Goal: Use online tool/utility: Utilize a website feature to perform a specific function

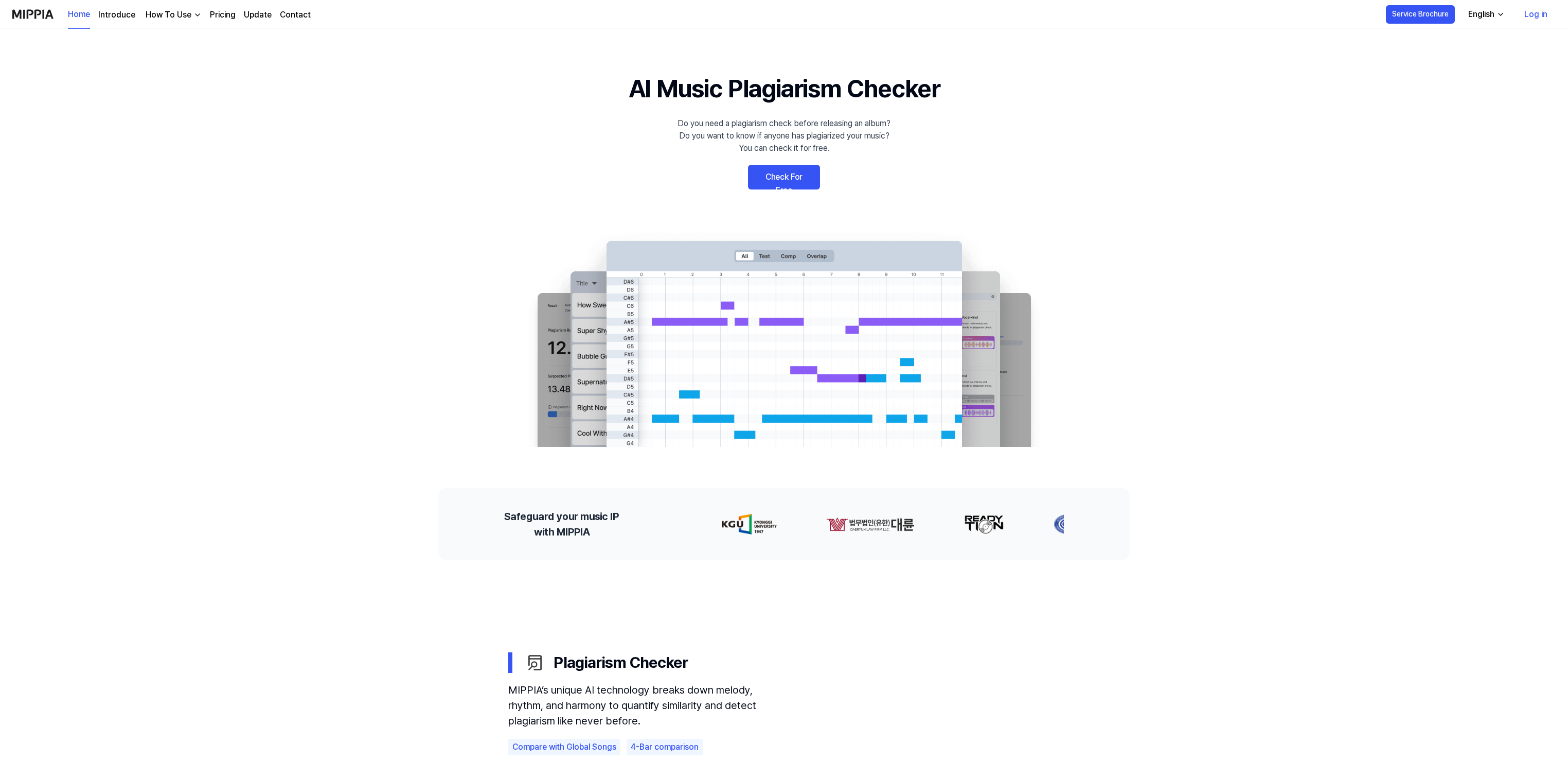
drag, startPoint x: 799, startPoint y: 177, endPoint x: 798, endPoint y: 182, distance: 5.1
click at [799, 177] on link "Check For Free" at bounding box center [784, 177] width 72 height 25
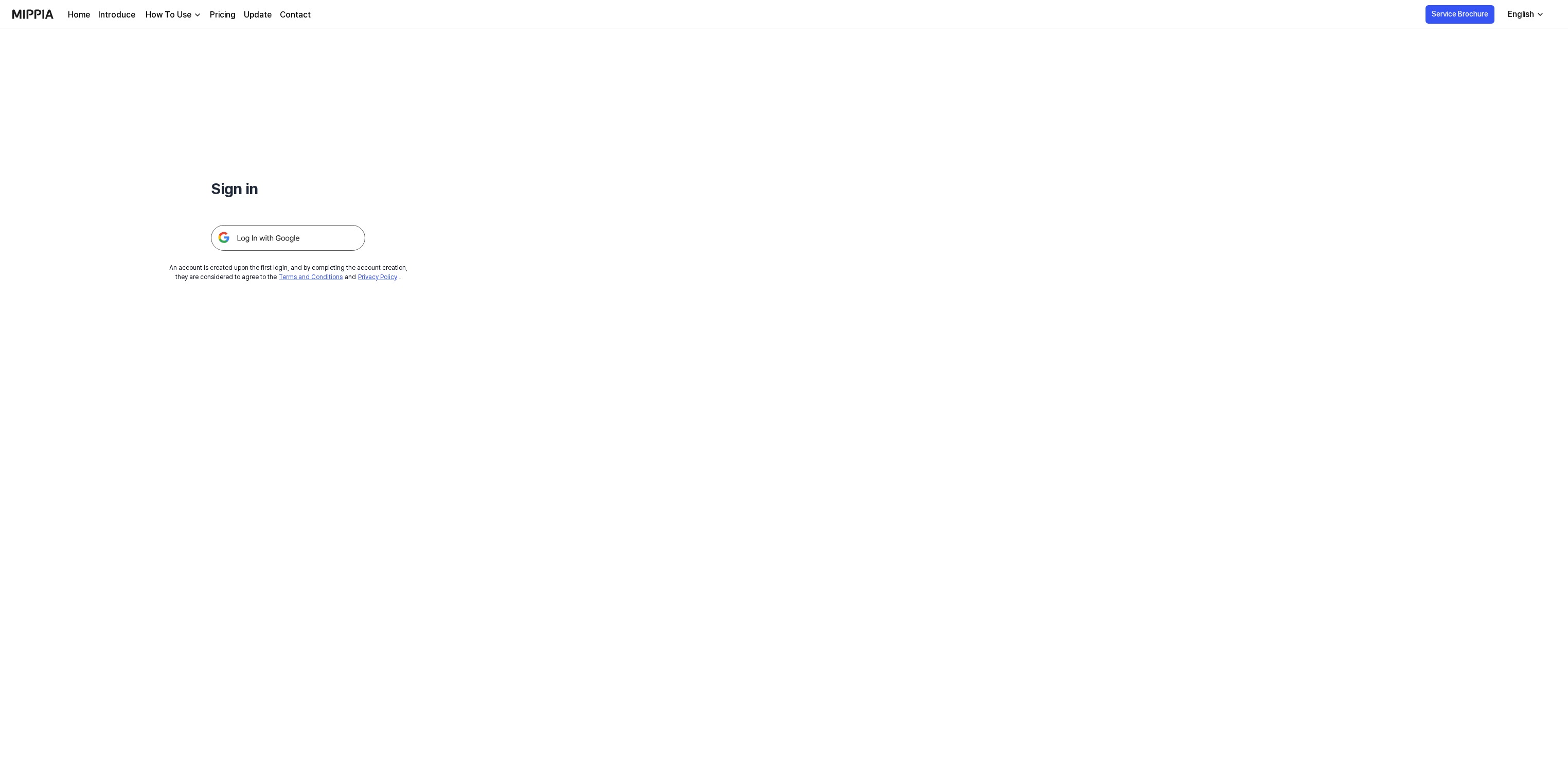
click at [261, 235] on img at bounding box center [288, 238] width 154 height 26
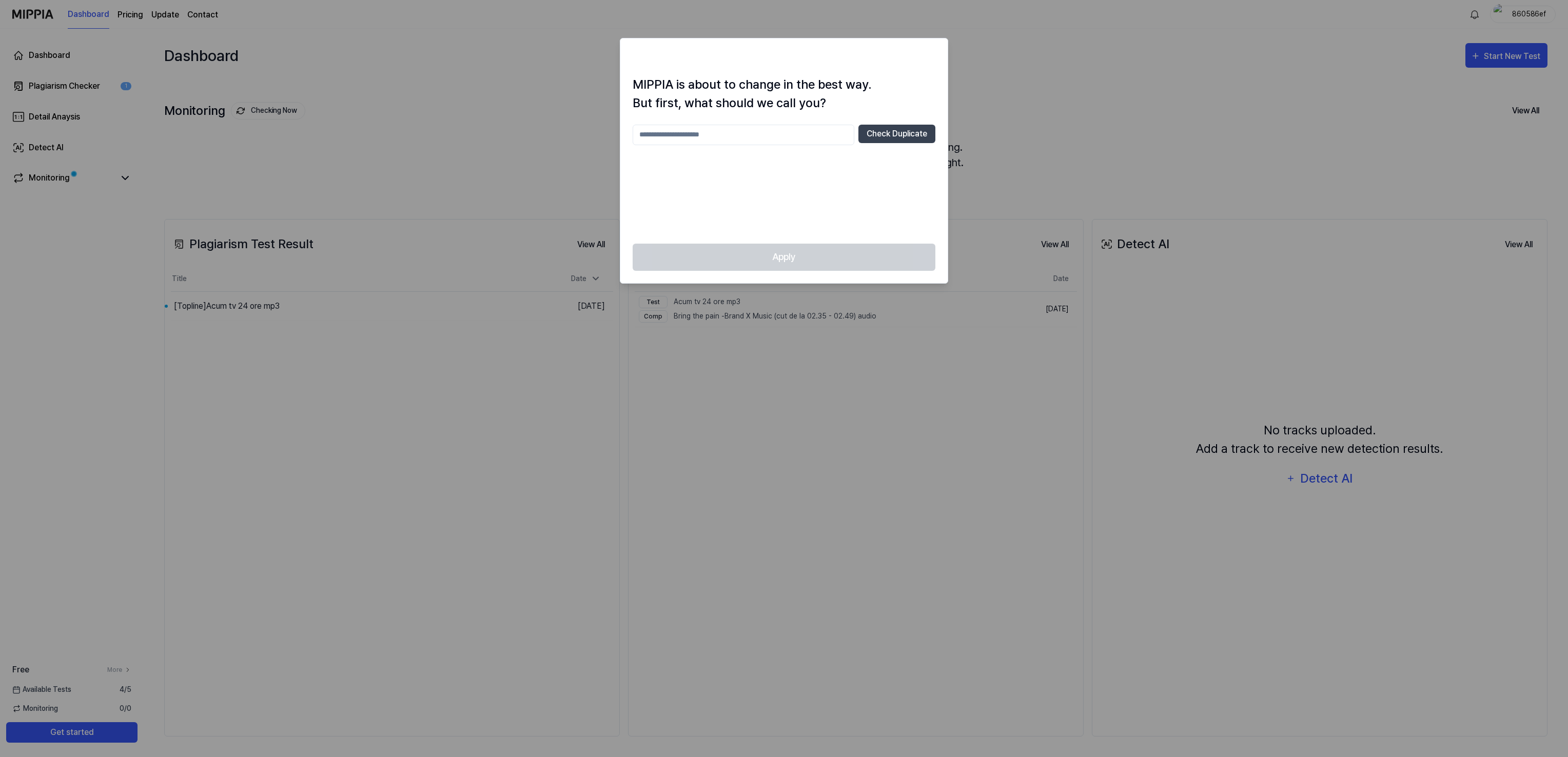
click at [718, 133] on input "text" at bounding box center [743, 135] width 222 height 20
type input "***"
click at [883, 133] on button "Check Duplicate" at bounding box center [897, 133] width 77 height 18
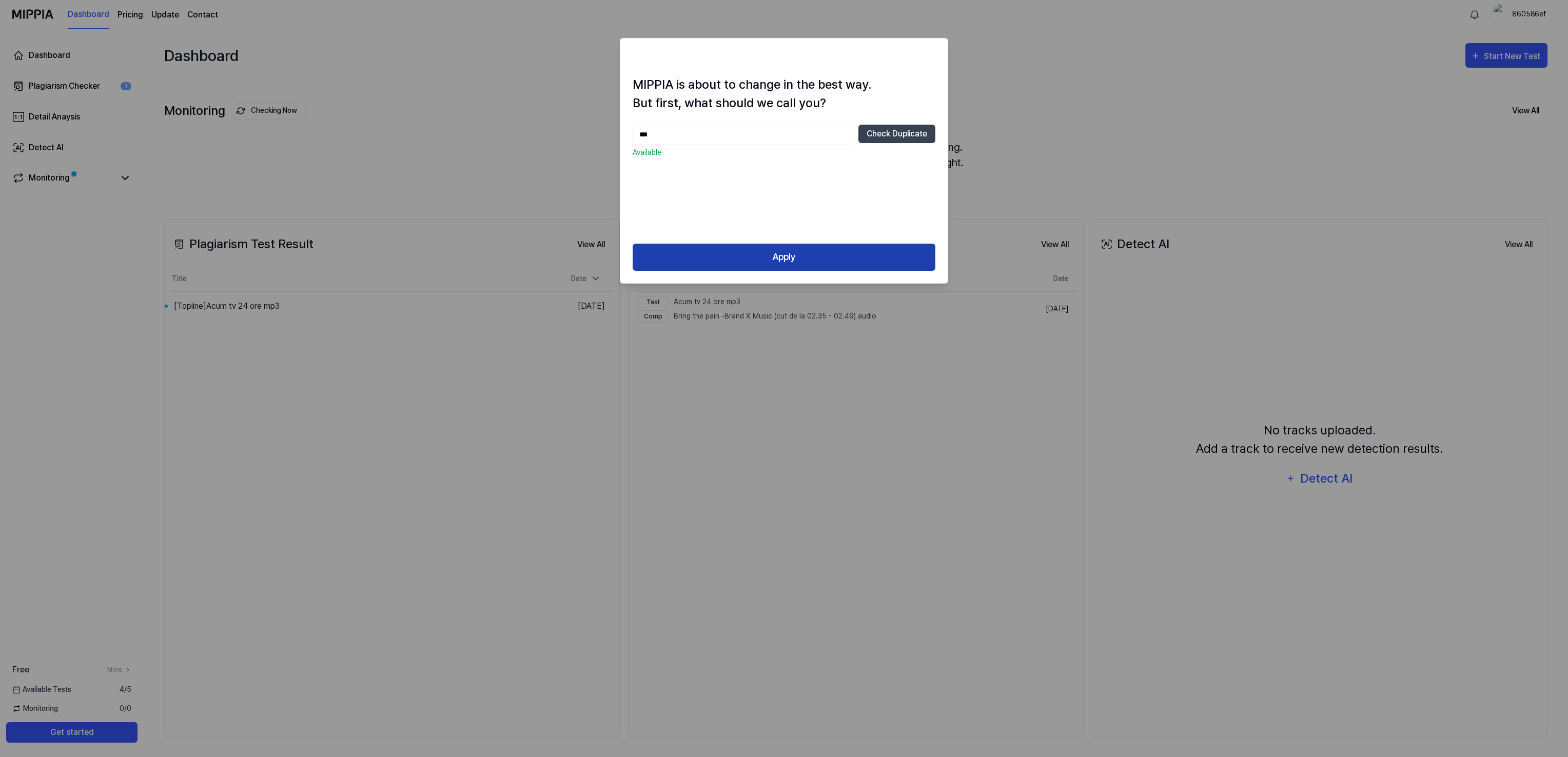
click at [779, 251] on button "Apply" at bounding box center [783, 257] width 303 height 27
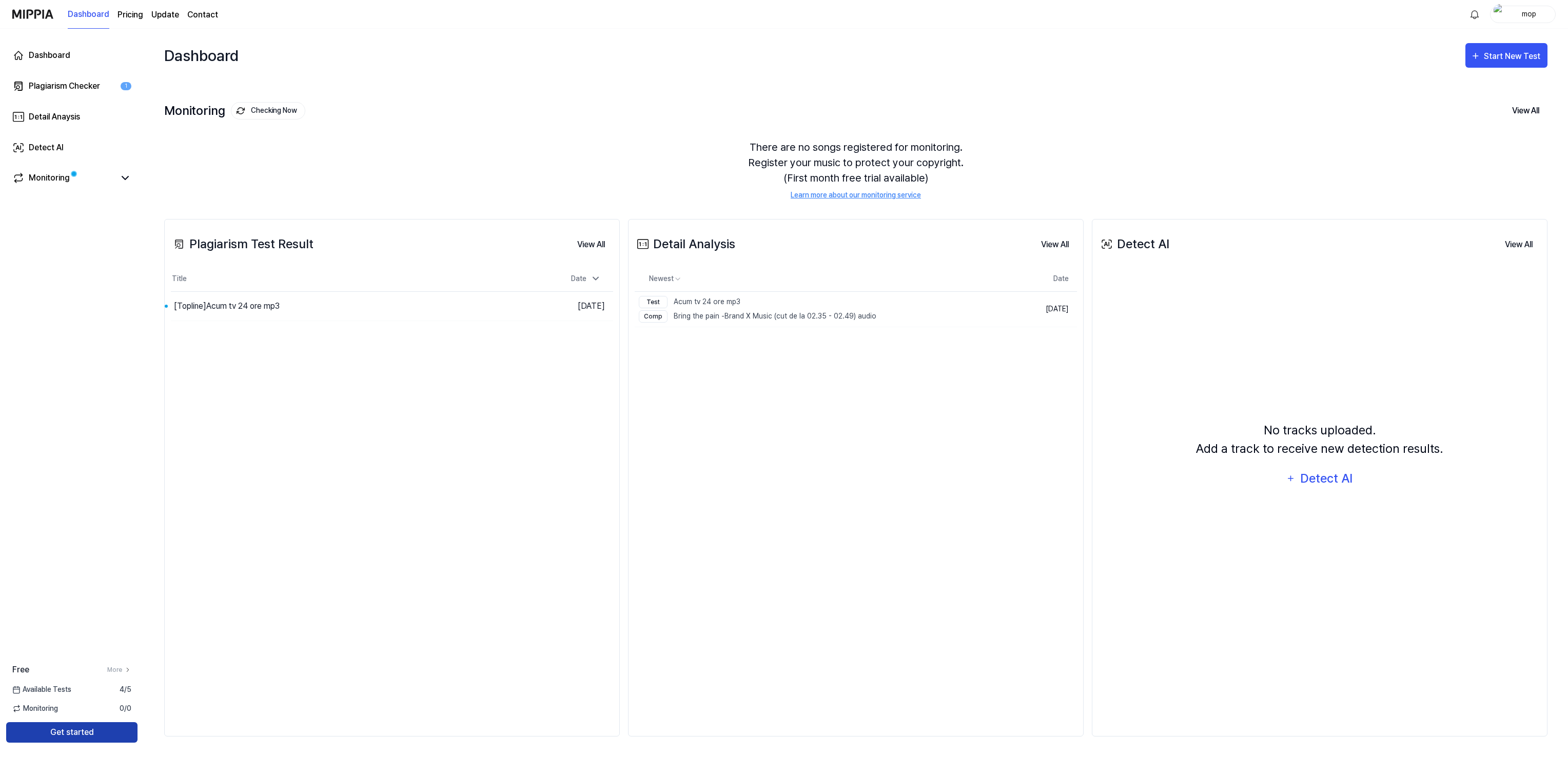
click at [73, 734] on button "Get started" at bounding box center [72, 732] width 132 height 20
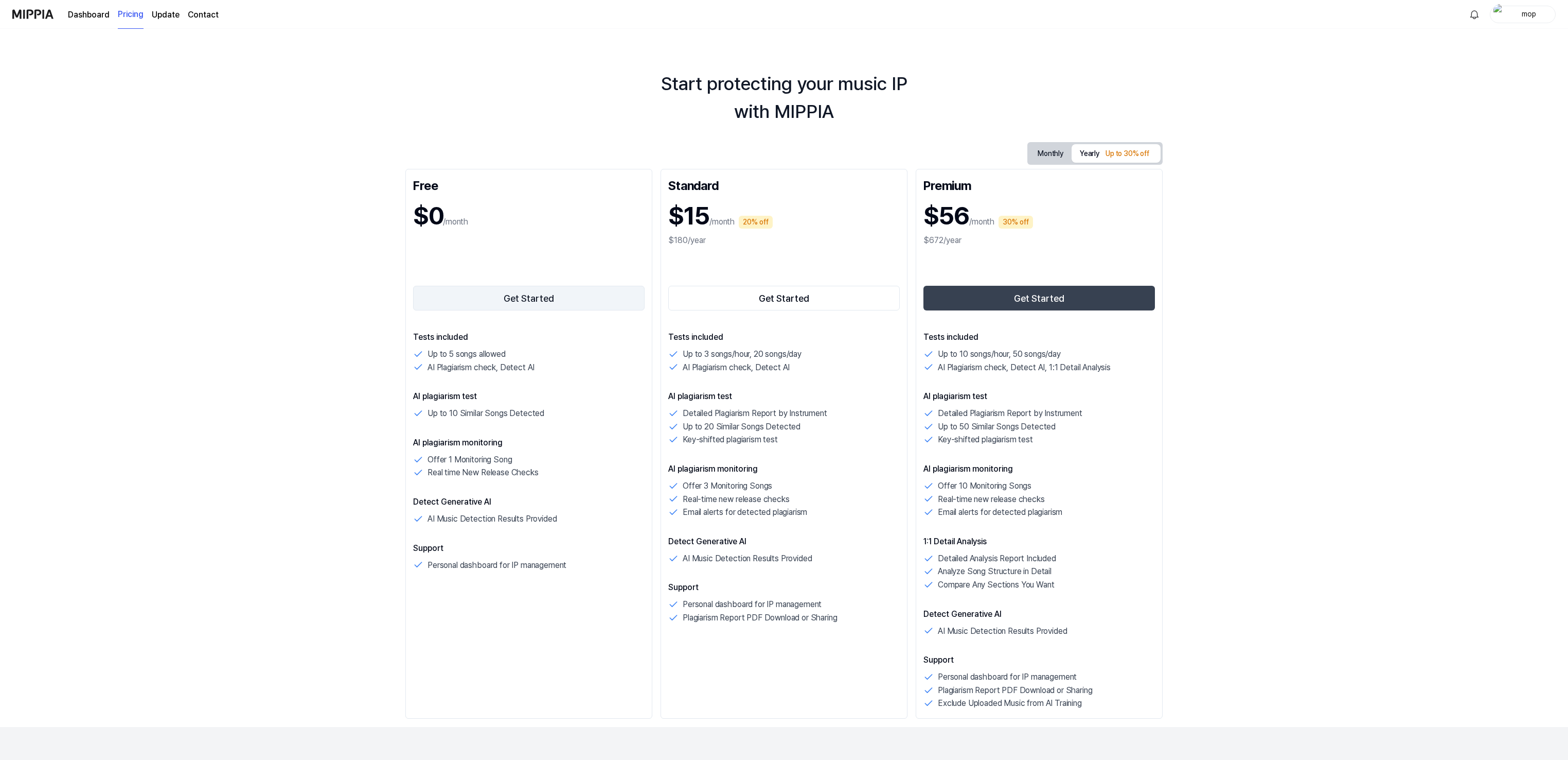
click at [525, 296] on button "Get Started" at bounding box center [529, 298] width 231 height 25
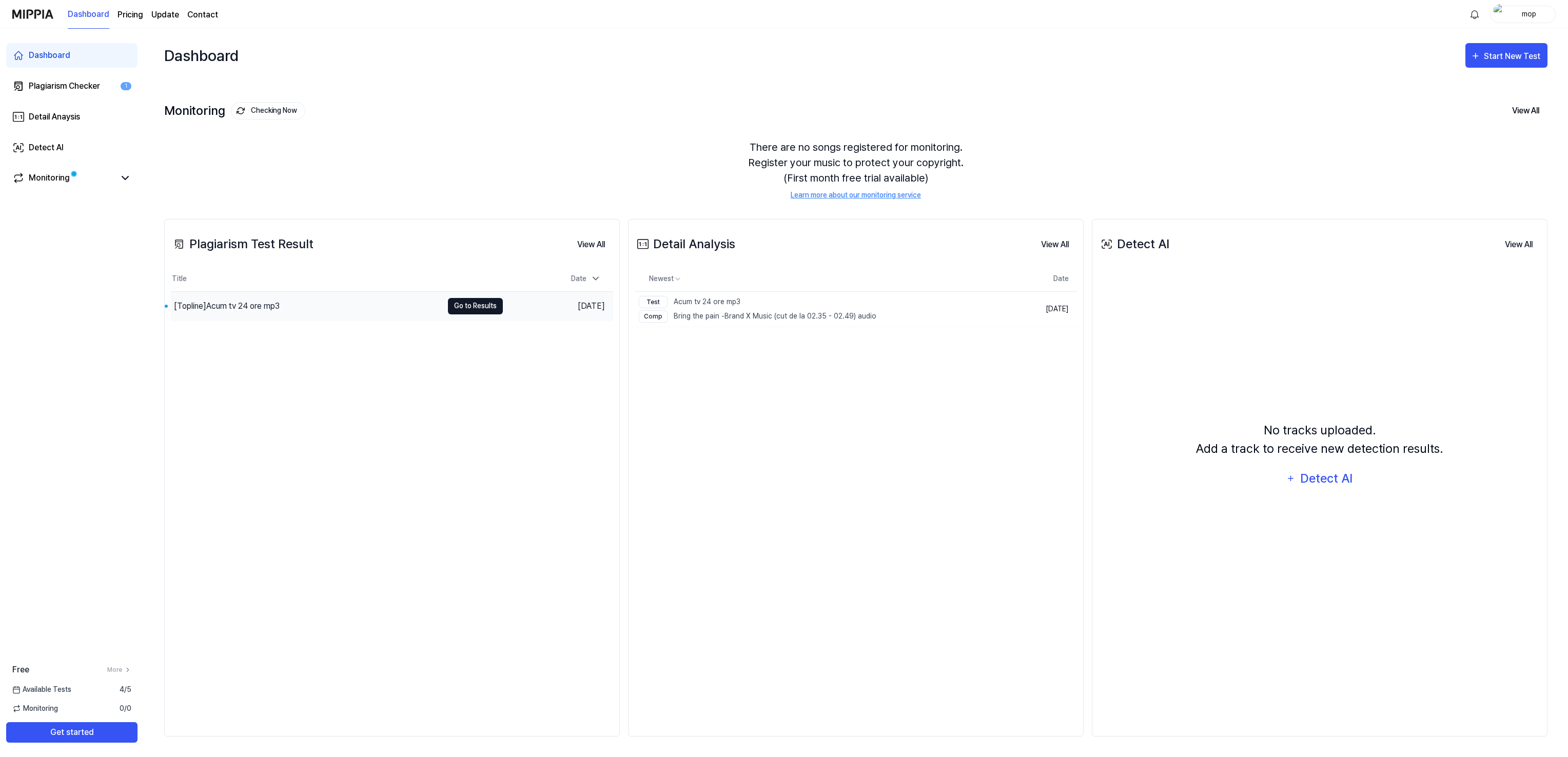
click at [471, 308] on button "Go to Results" at bounding box center [475, 306] width 55 height 16
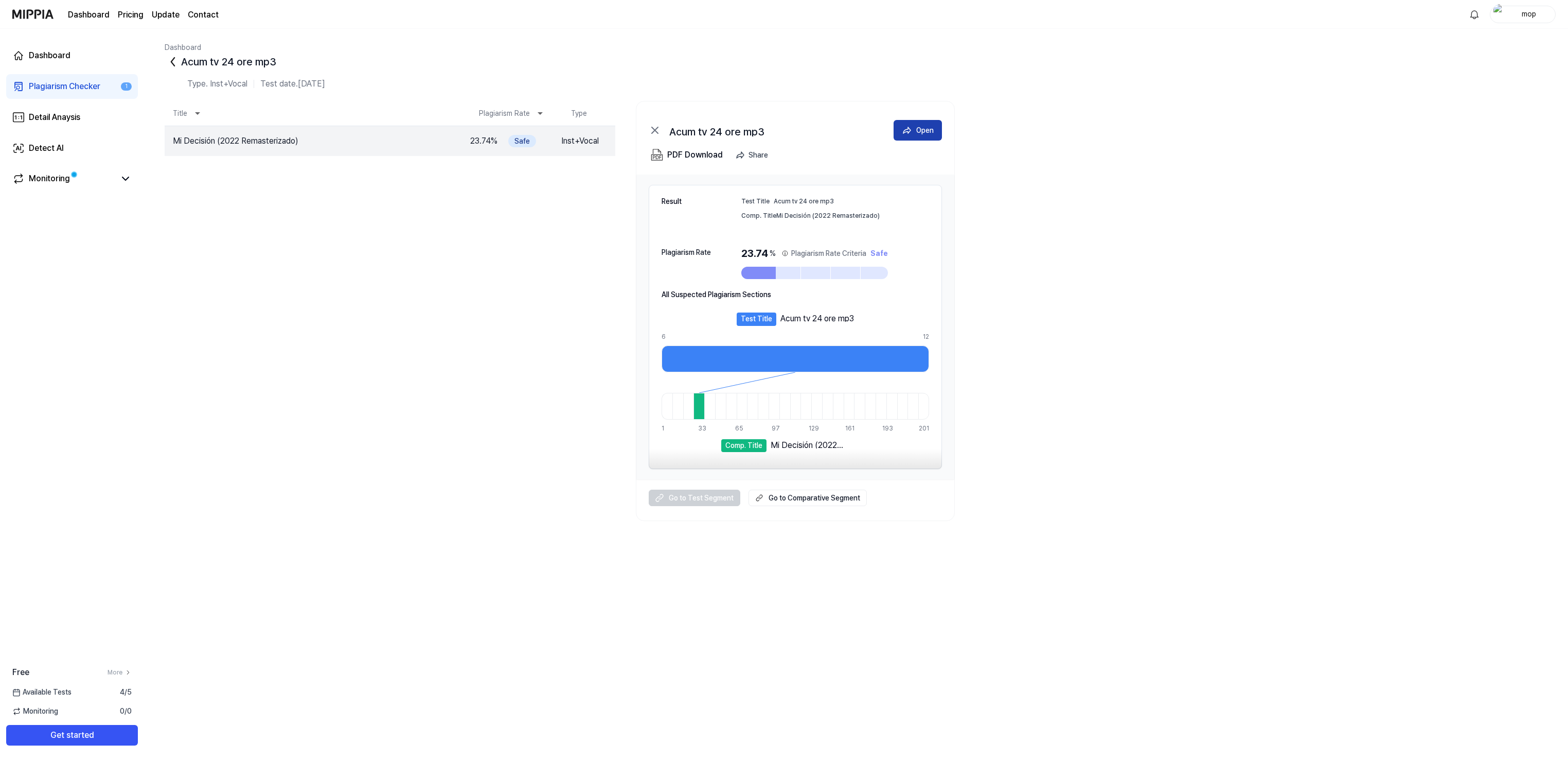
click at [919, 129] on div "Open" at bounding box center [925, 130] width 18 height 11
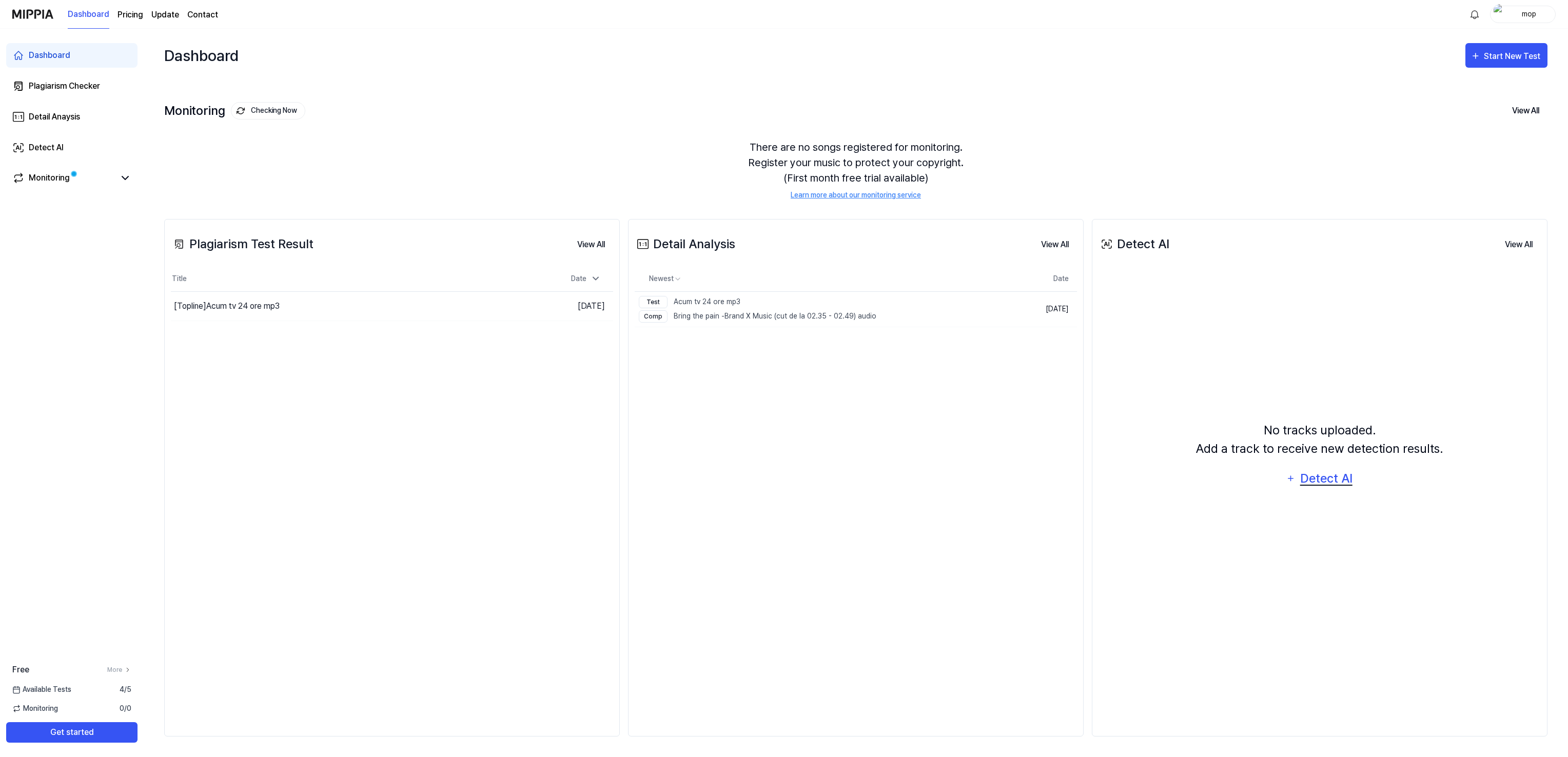
click at [1322, 478] on div "Detect AI" at bounding box center [1326, 478] width 55 height 20
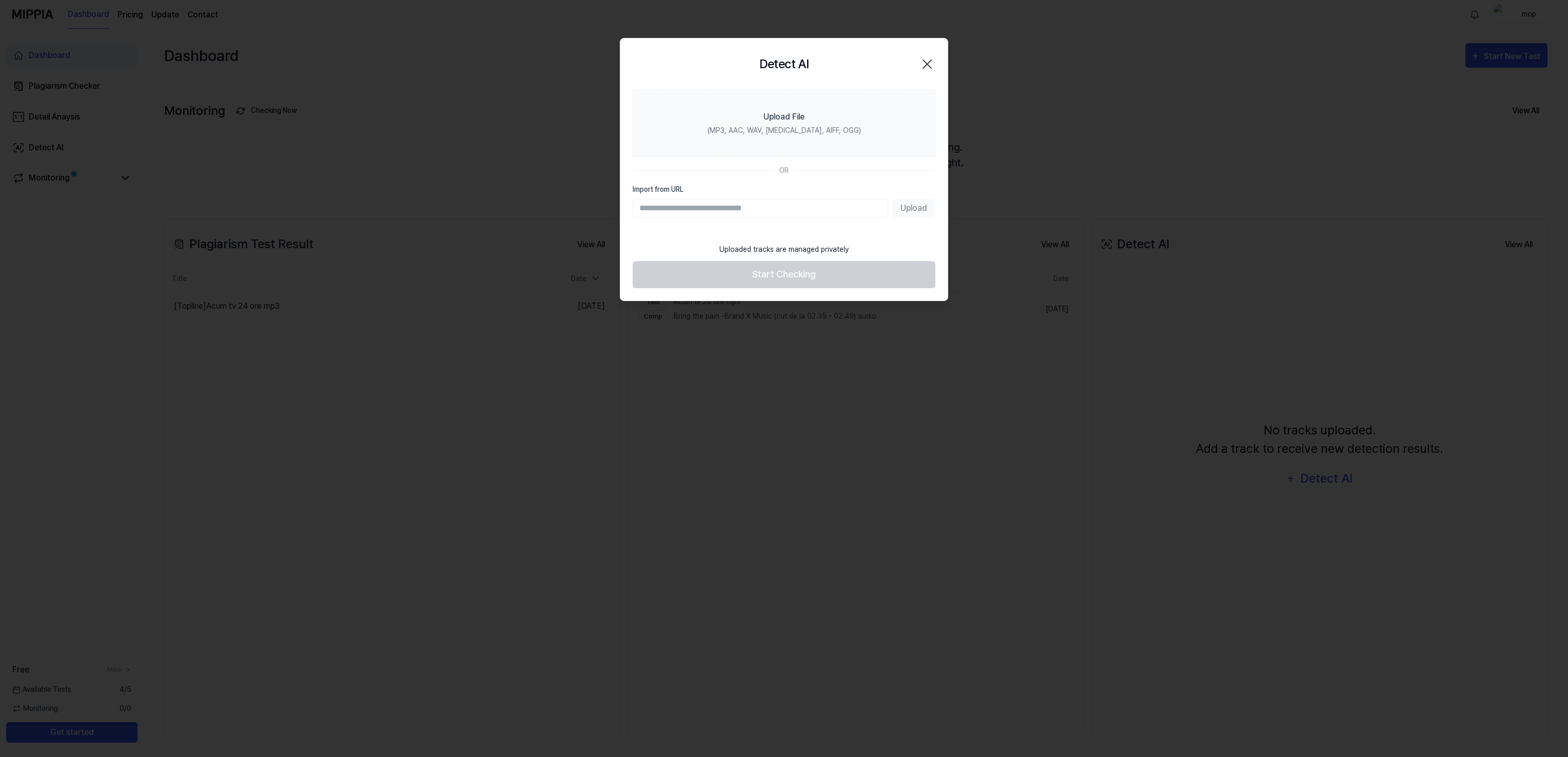
click at [756, 209] on input "Import from URL" at bounding box center [760, 208] width 255 height 18
click at [1117, 332] on div at bounding box center [784, 378] width 1568 height 757
click at [782, 115] on div "Upload File" at bounding box center [783, 116] width 41 height 12
click at [0, 0] on input "Upload File (MP3, AAC, WAV, FLAC, AIFF, OGG)" at bounding box center [0, 0] width 0 height 0
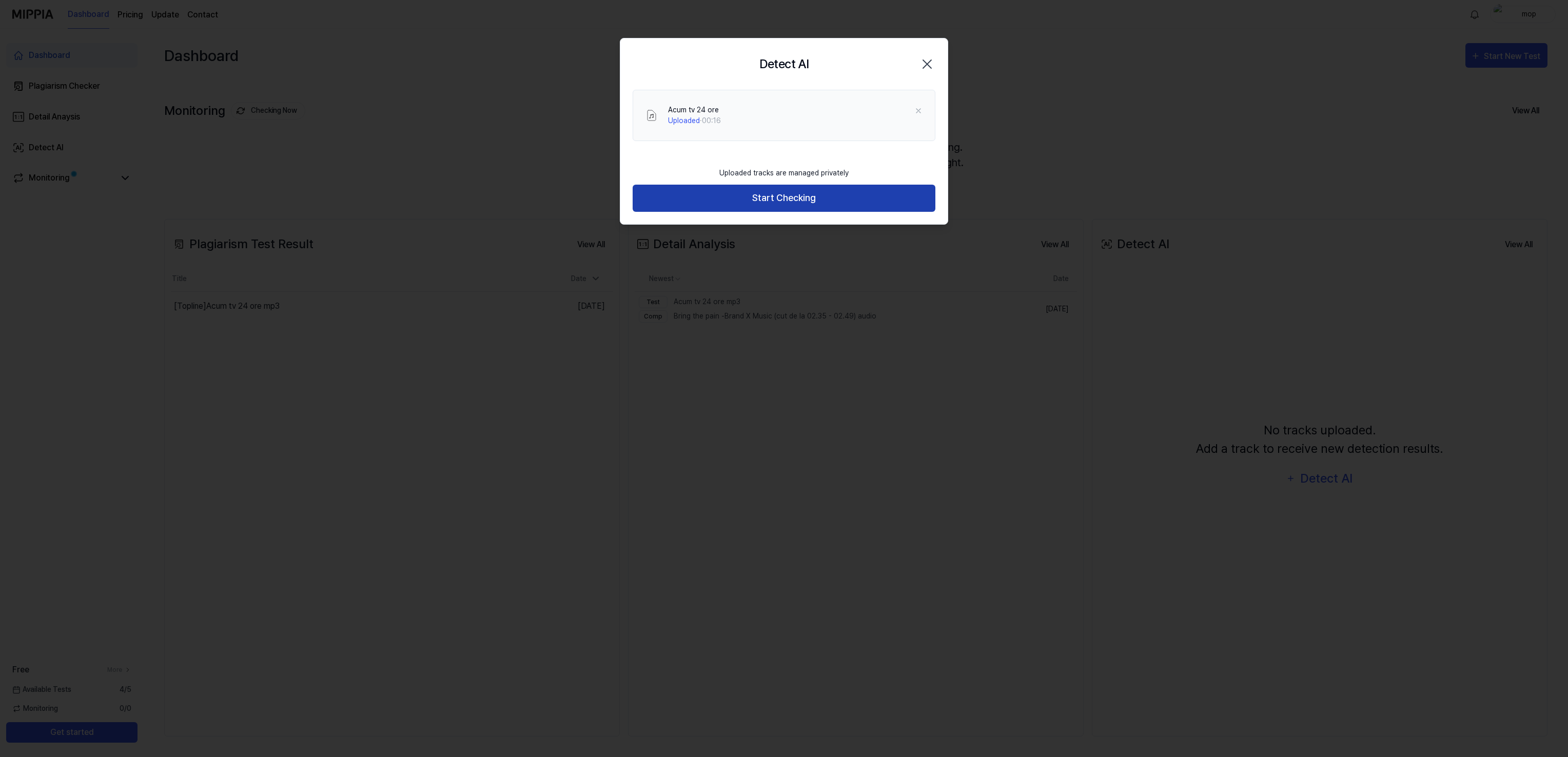
click at [791, 200] on button "Start Checking" at bounding box center [783, 198] width 303 height 27
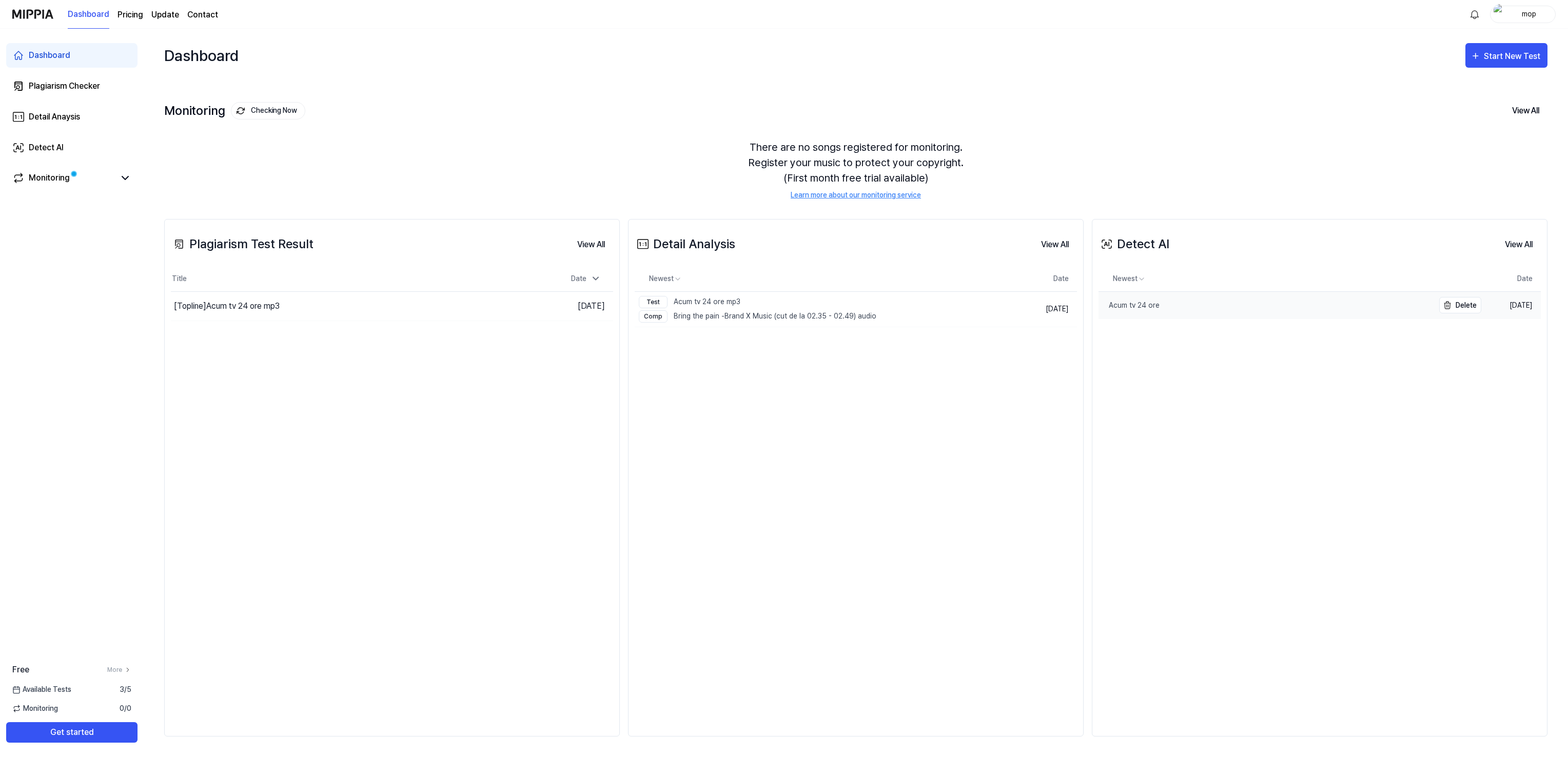
click at [1133, 300] on div "Acum tv 24 ore" at bounding box center [1129, 305] width 61 height 11
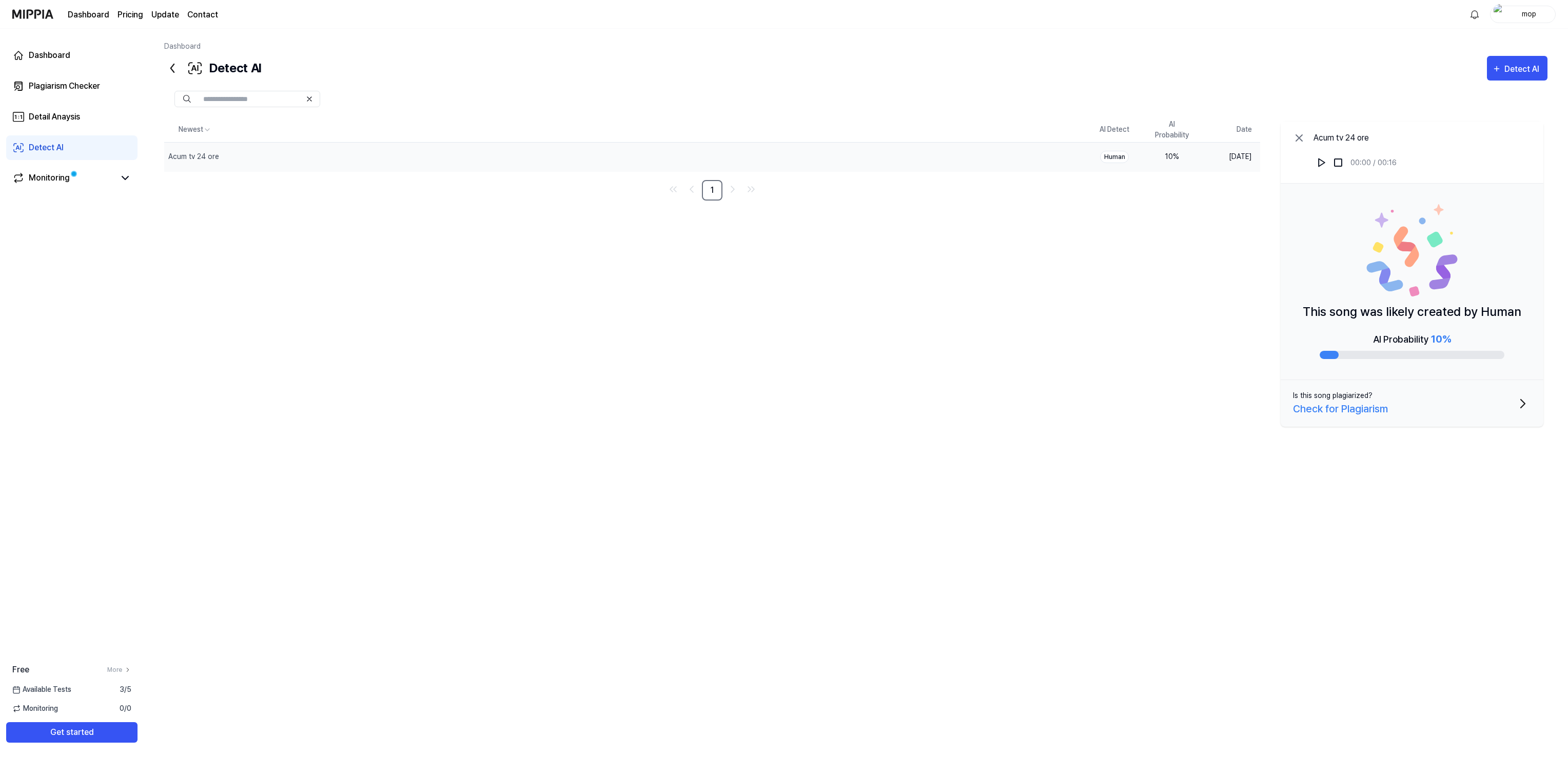
click at [1117, 154] on div "Human" at bounding box center [1114, 157] width 28 height 12
click at [731, 191] on icon "Go to next page" at bounding box center [732, 189] width 12 height 12
click at [1355, 407] on div "Check for Plagiarism" at bounding box center [1340, 409] width 95 height 15
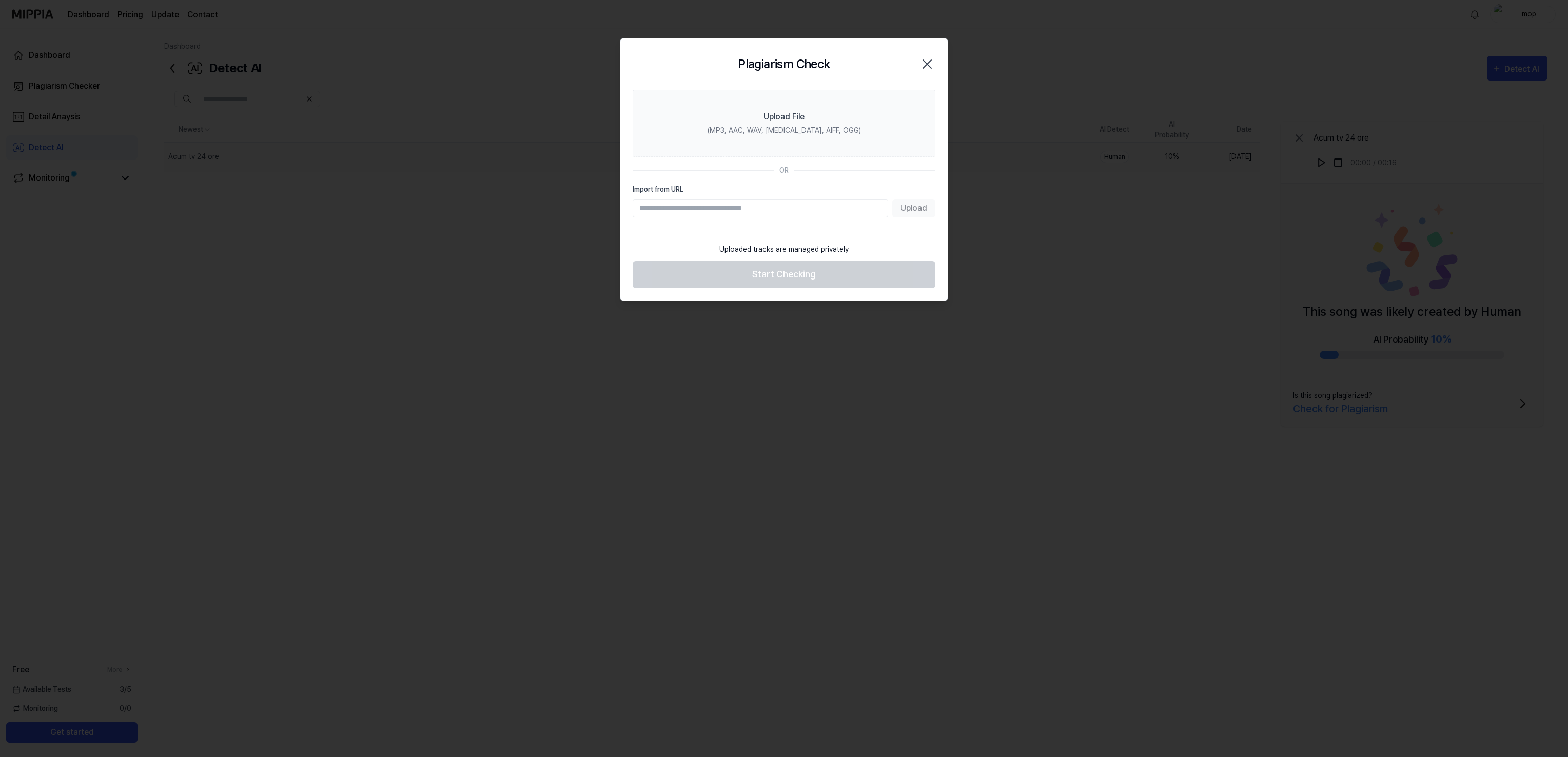
click at [924, 64] on icon "button" at bounding box center [927, 64] width 16 height 16
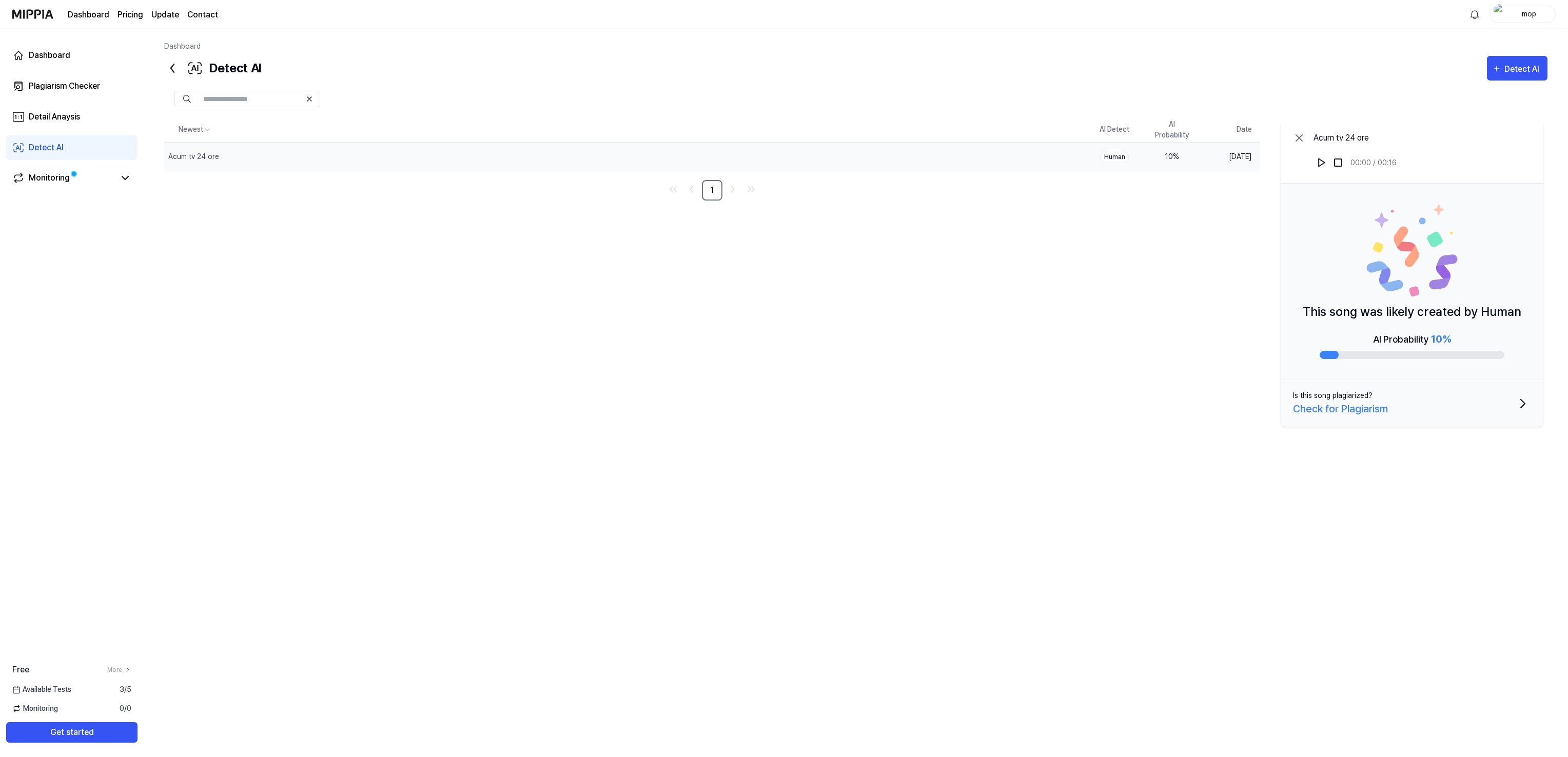
click at [1521, 399] on icon "button" at bounding box center [1522, 404] width 16 height 16
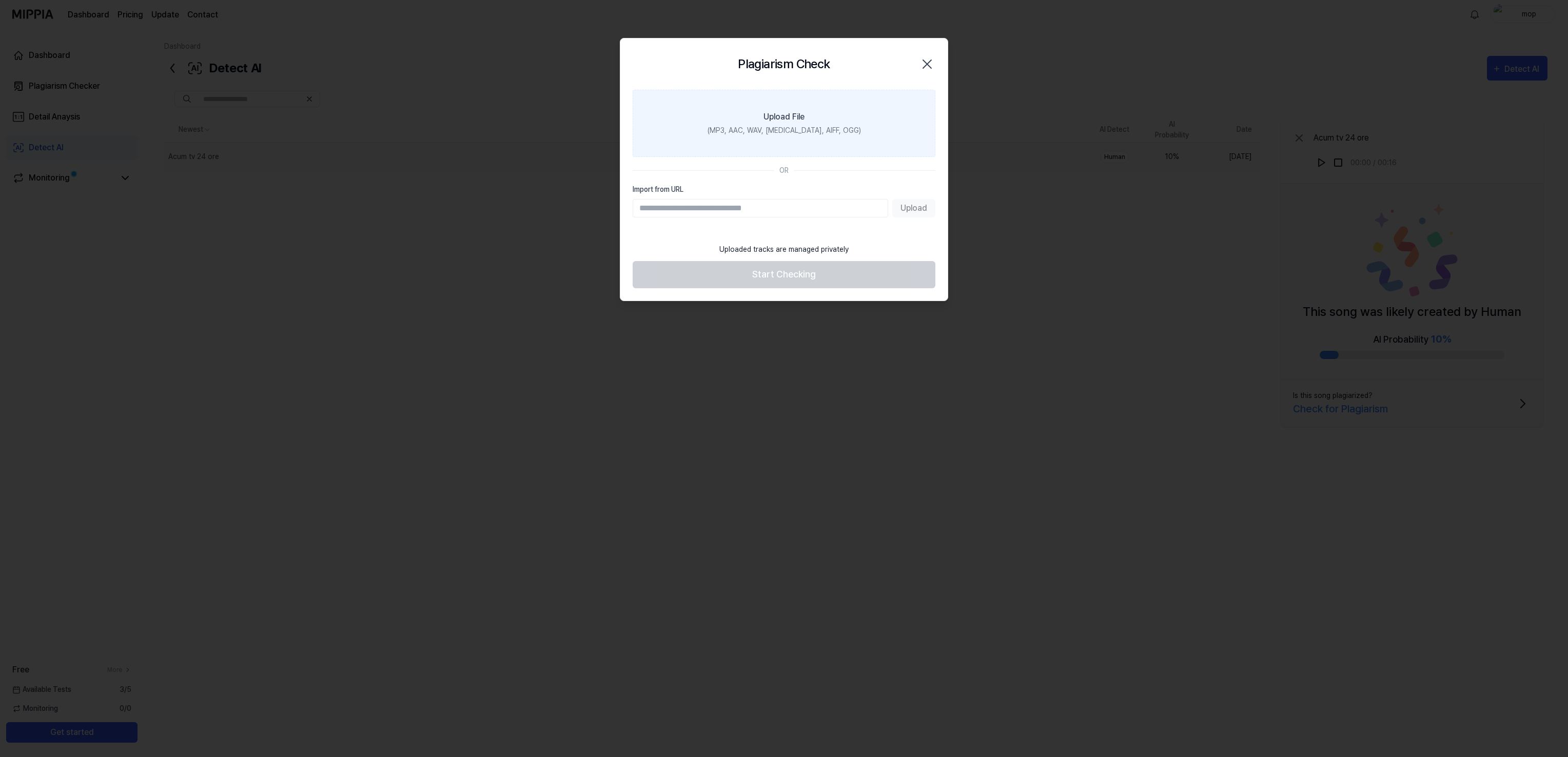
click at [772, 129] on div "(MP3, AAC, WAV, FLAC, AIFF, OGG)" at bounding box center [784, 130] width 154 height 11
click at [0, 0] on input "Upload File (MP3, AAC, WAV, FLAC, AIFF, OGG)" at bounding box center [0, 0] width 0 height 0
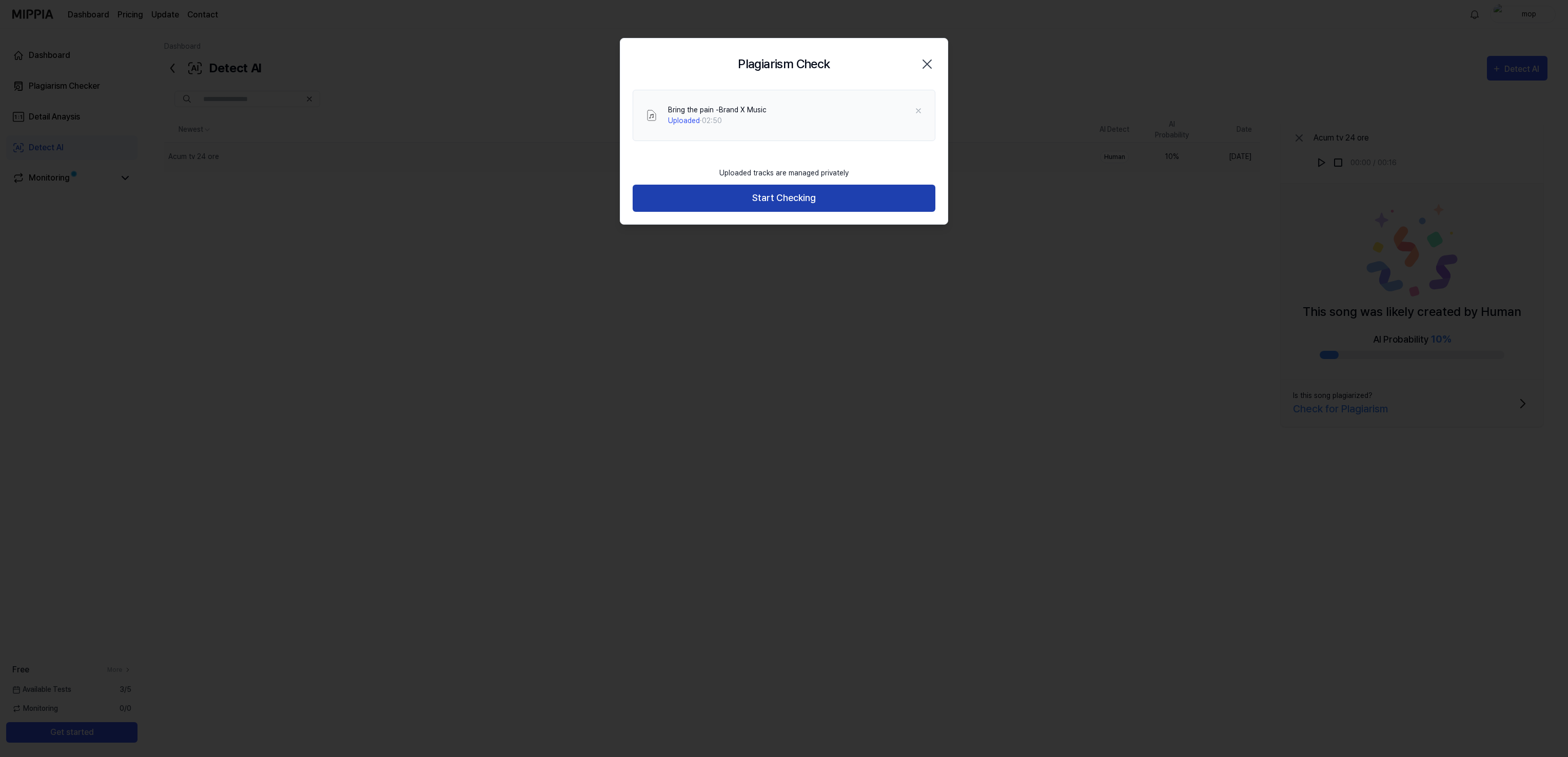
click at [773, 198] on button "Start Checking" at bounding box center [783, 198] width 303 height 27
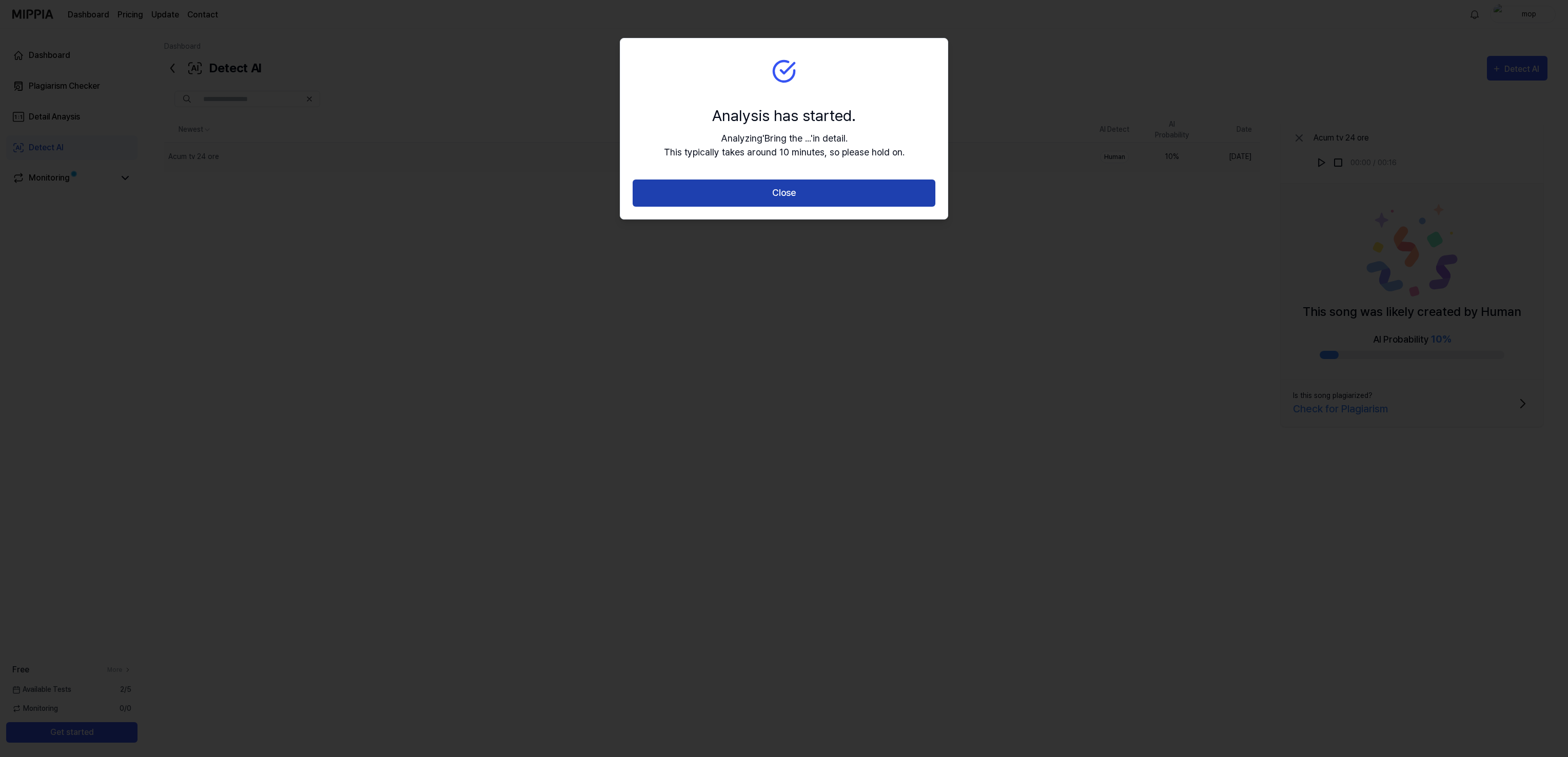
click at [780, 191] on button "Close" at bounding box center [783, 193] width 303 height 27
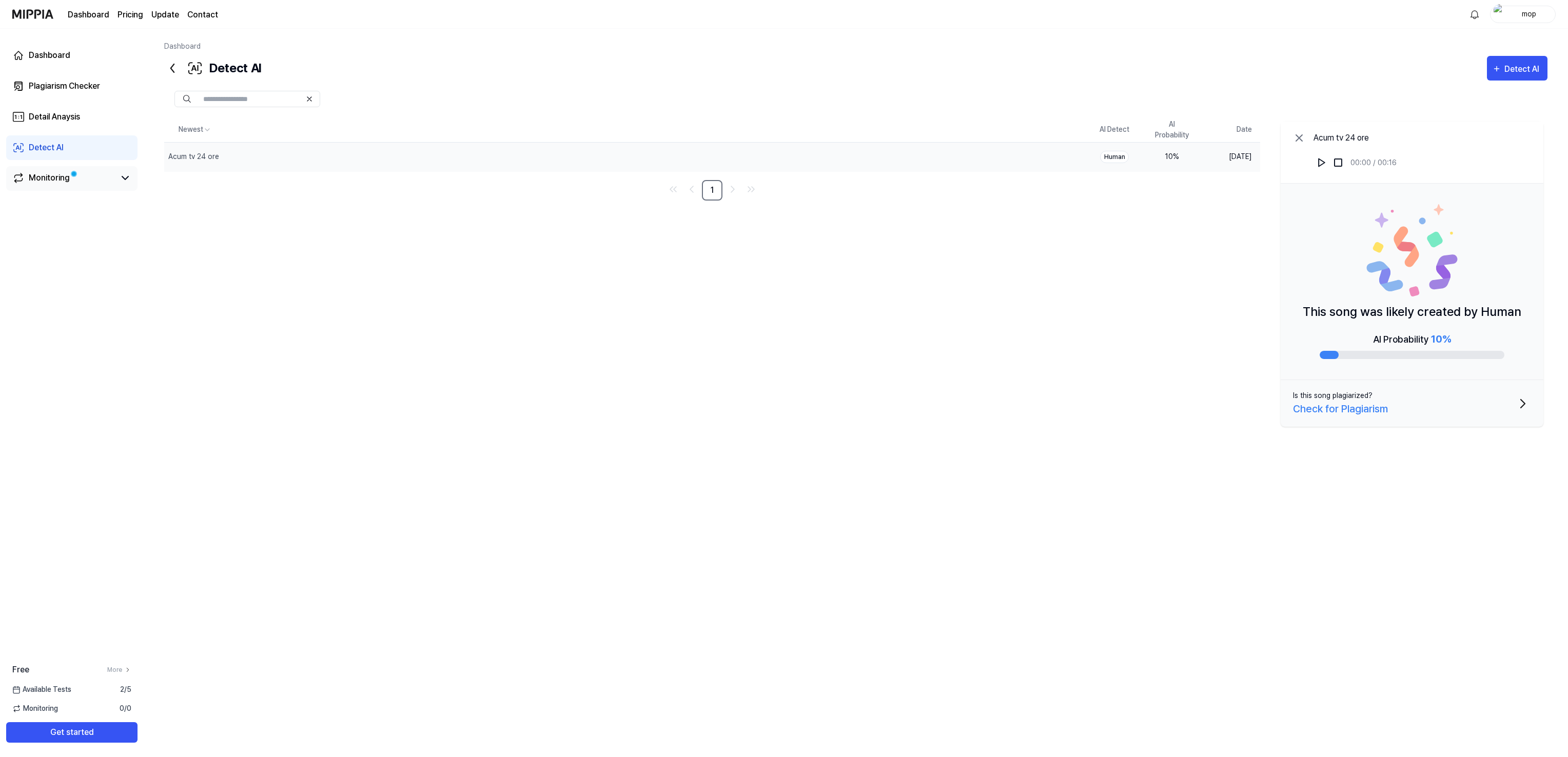
click at [47, 175] on div "Monitoring" at bounding box center [49, 178] width 41 height 12
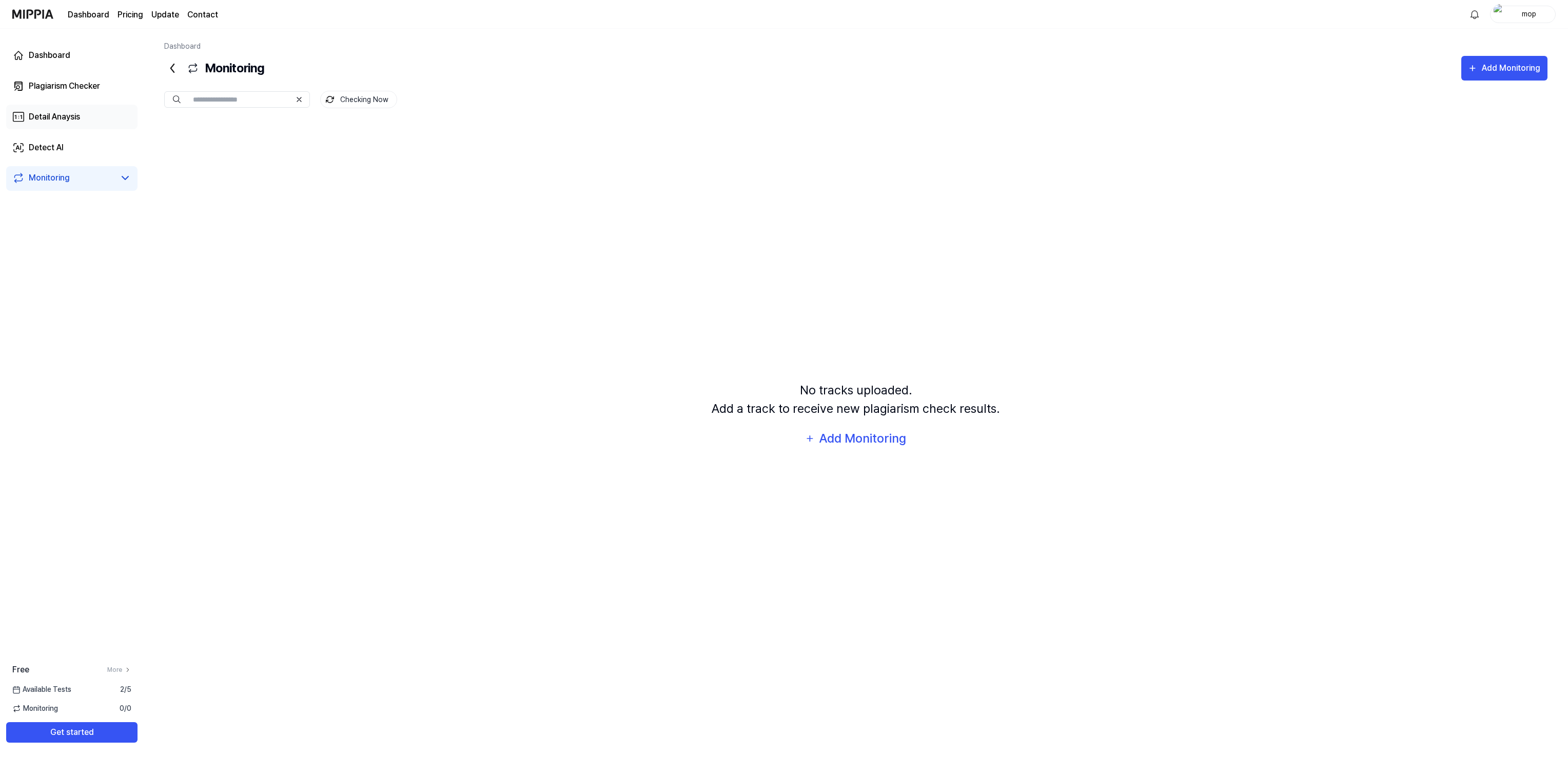
click at [54, 111] on div "Detail Anaysis" at bounding box center [54, 116] width 51 height 12
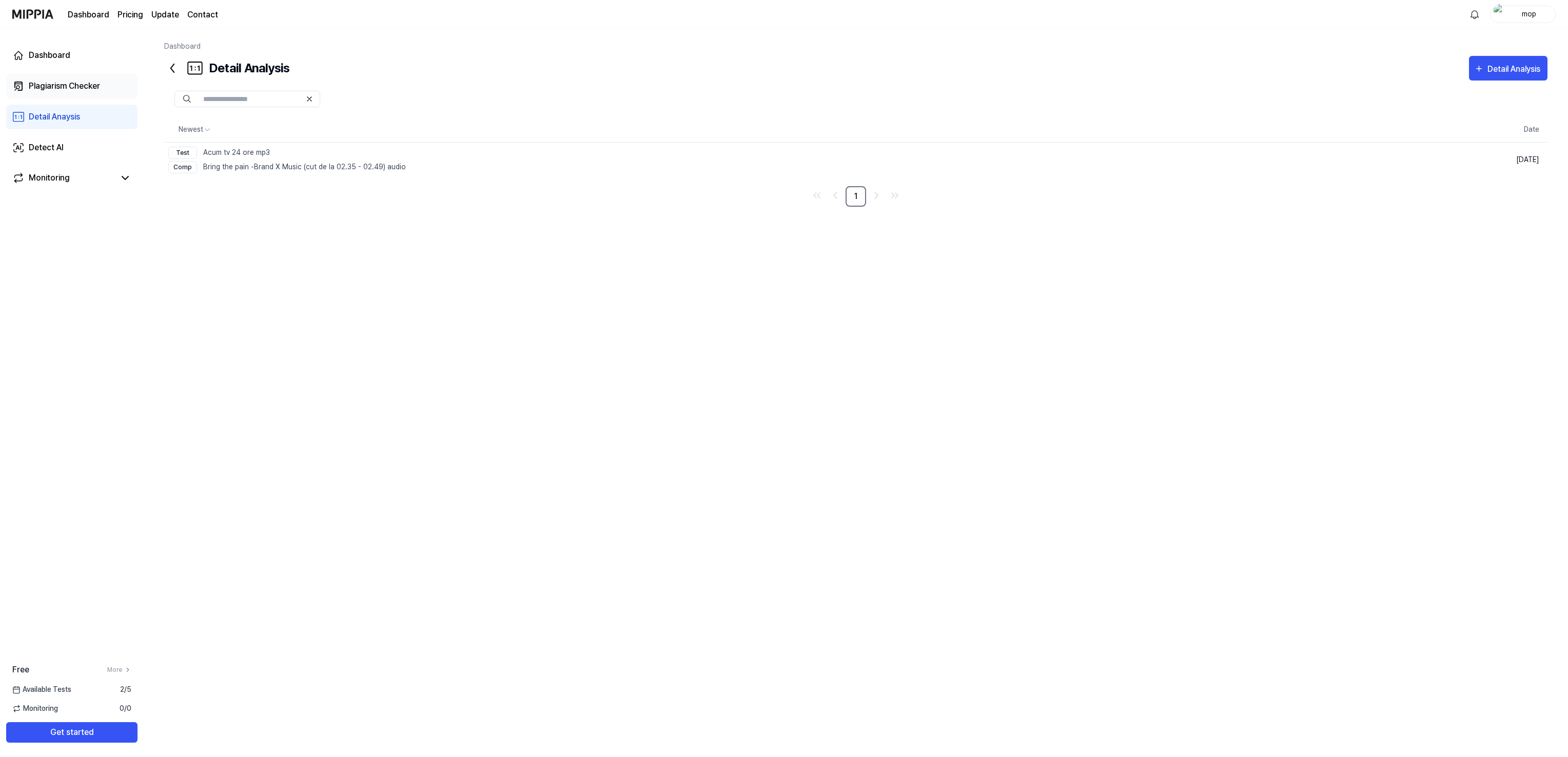
click at [58, 83] on div "Plagiarism Checker" at bounding box center [64, 86] width 71 height 12
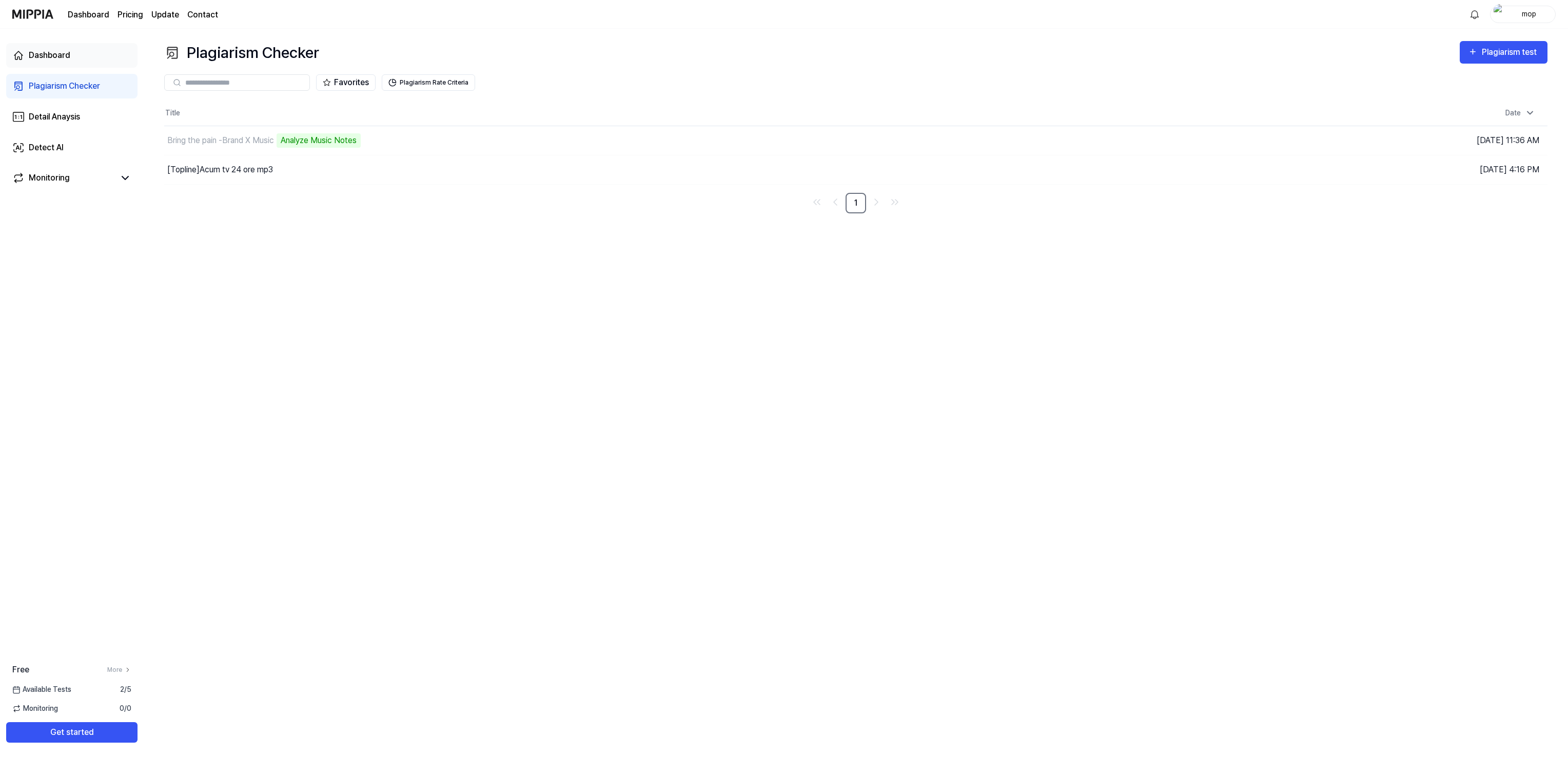
click at [50, 64] on link "Dashboard" at bounding box center [72, 55] width 132 height 25
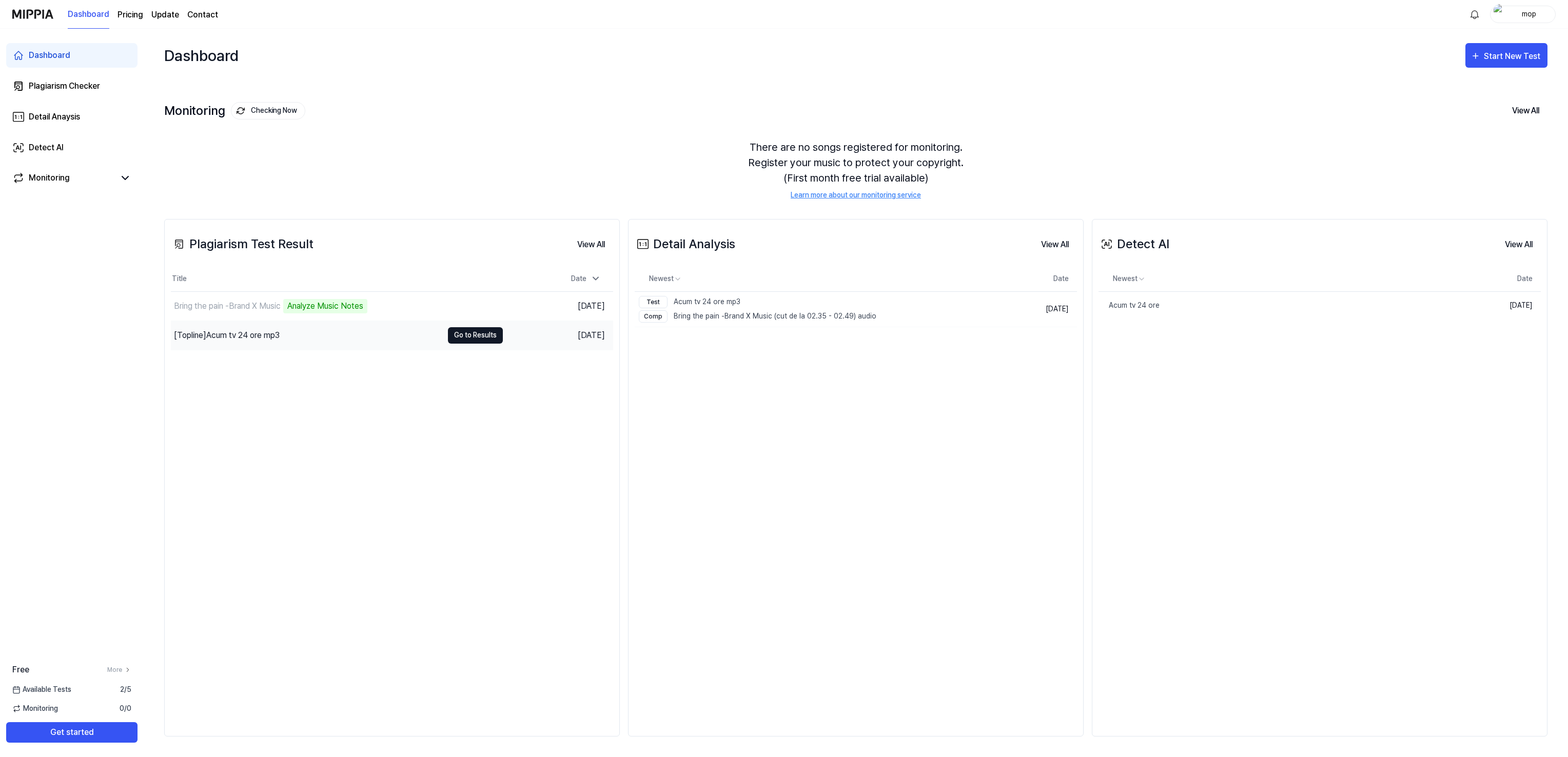
click at [478, 337] on button "Go to Results" at bounding box center [475, 336] width 55 height 16
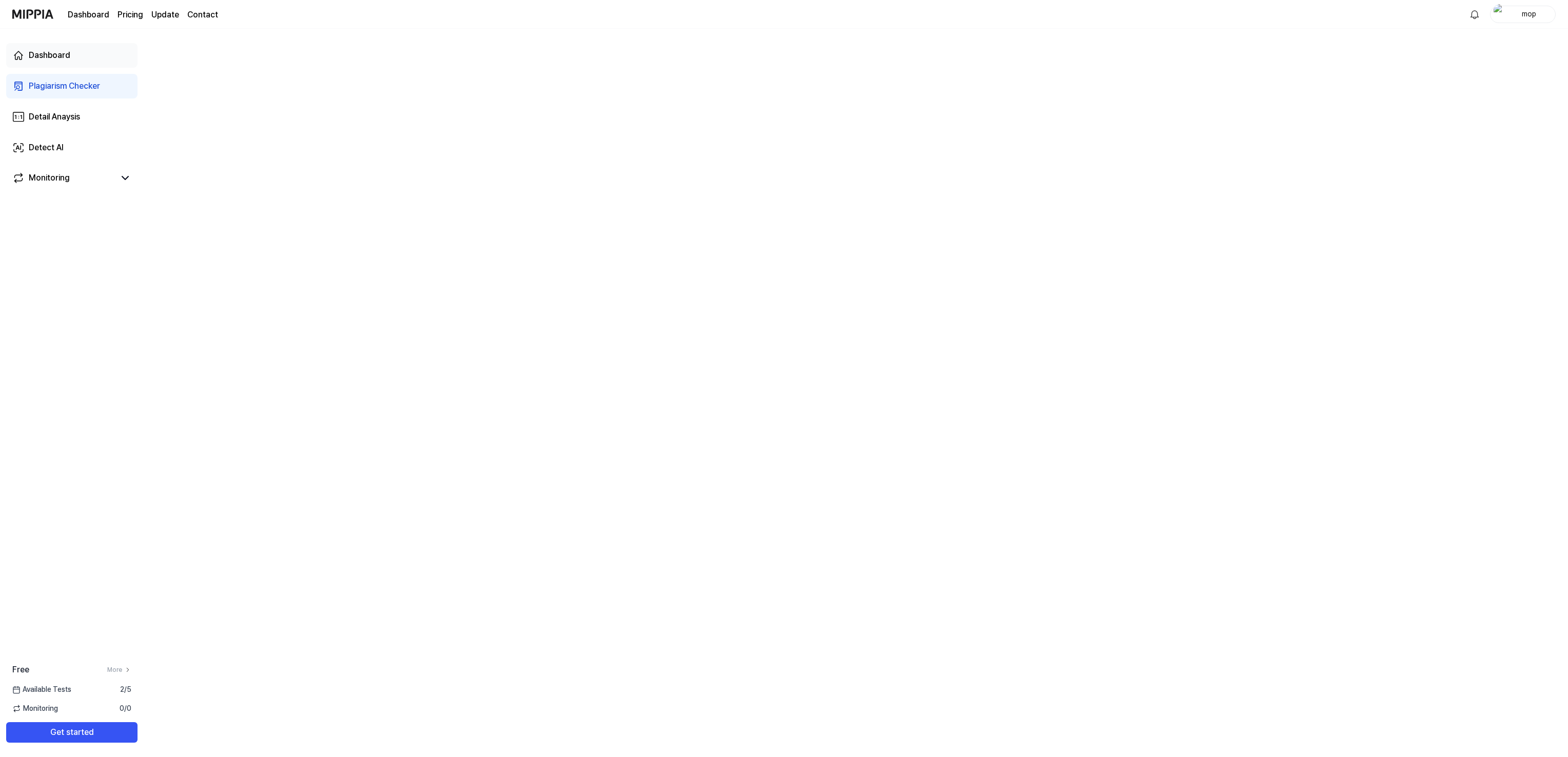
click at [85, 60] on link "Dashboard" at bounding box center [72, 55] width 132 height 25
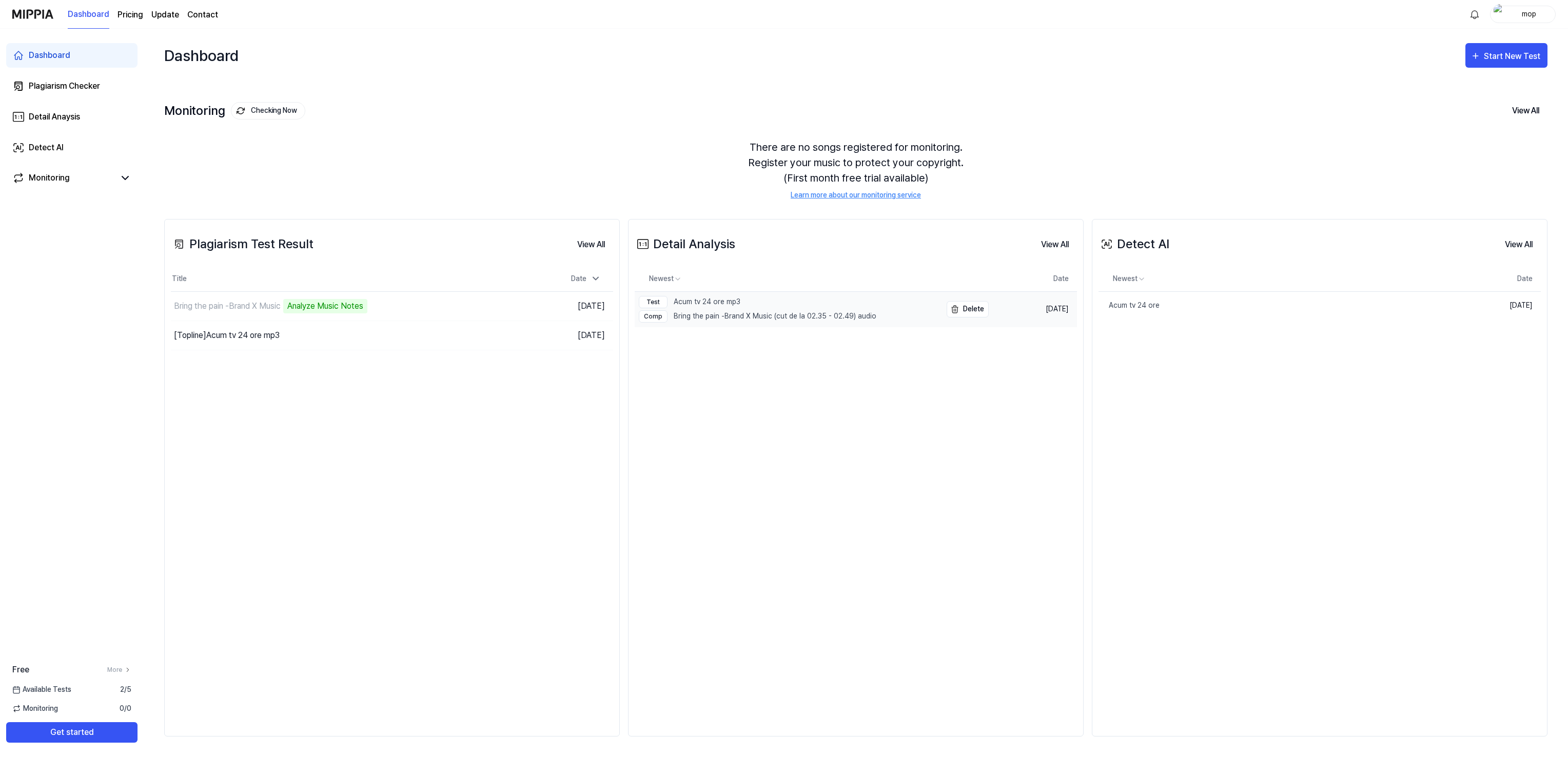
click at [832, 305] on div "Test Acum tv 24 ore mp3" at bounding box center [757, 301] width 238 height 12
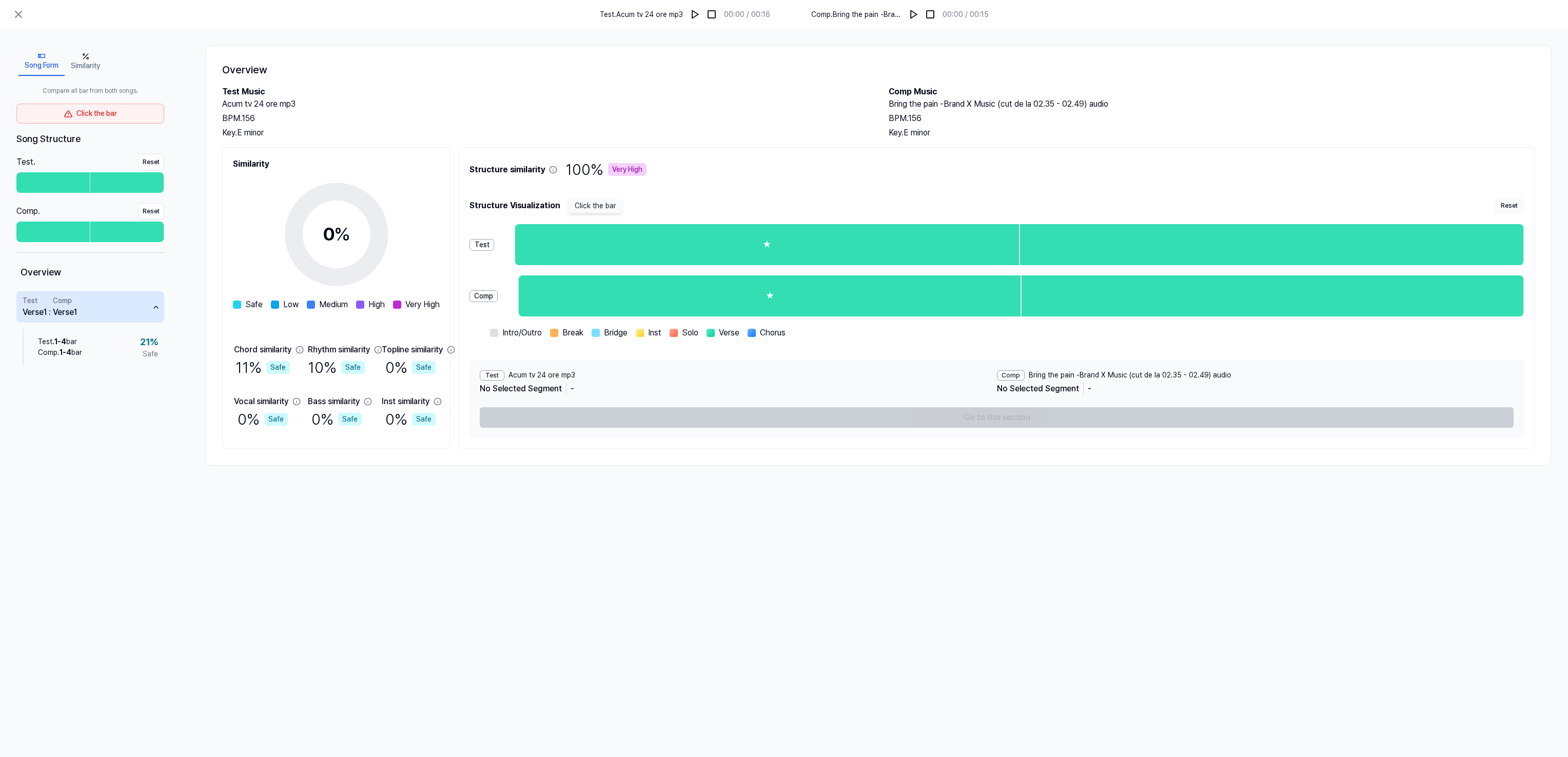
click at [87, 63] on button "Similarity" at bounding box center [85, 61] width 42 height 28
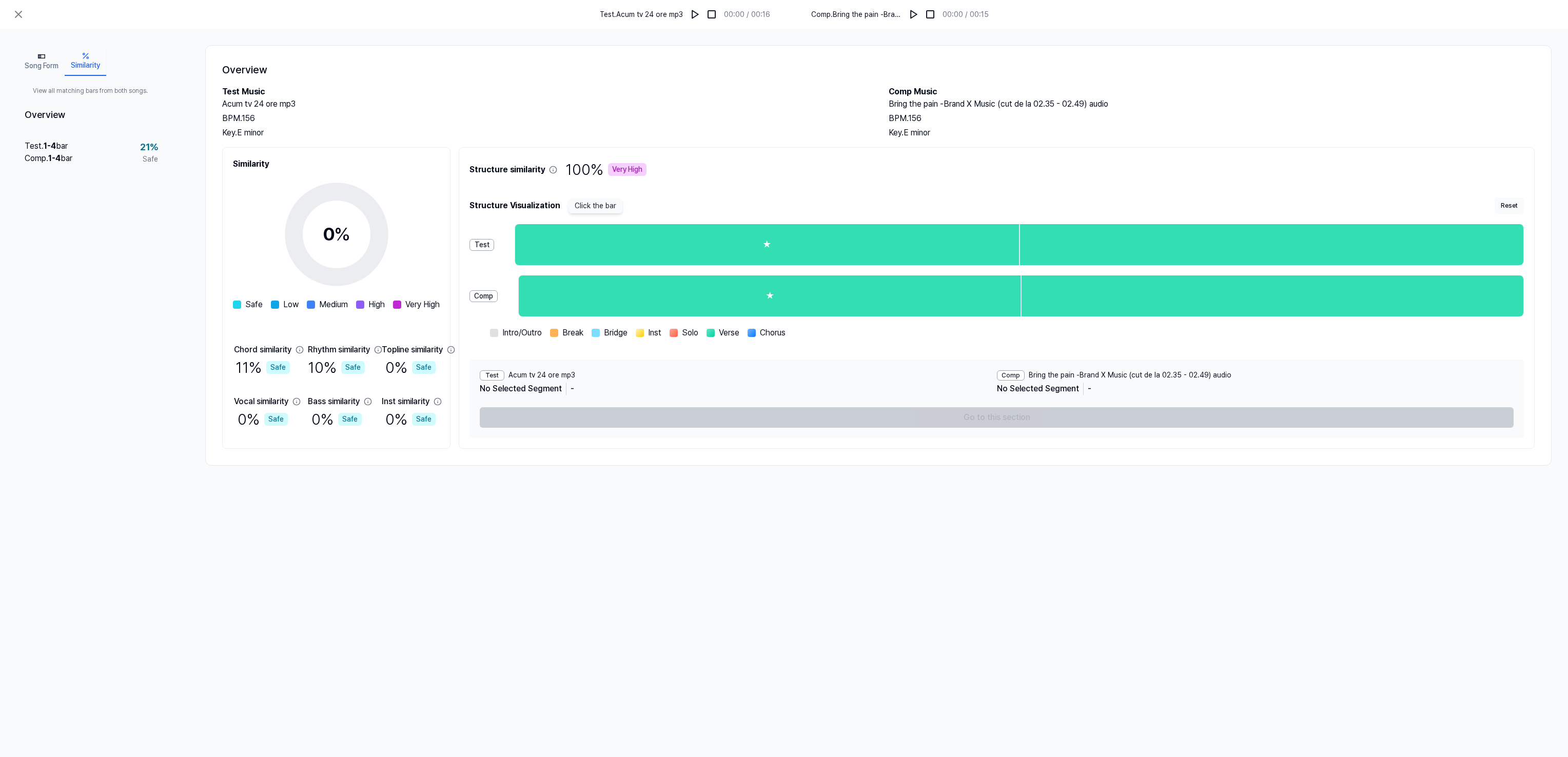
click at [49, 64] on button "Song Form" at bounding box center [41, 61] width 46 height 28
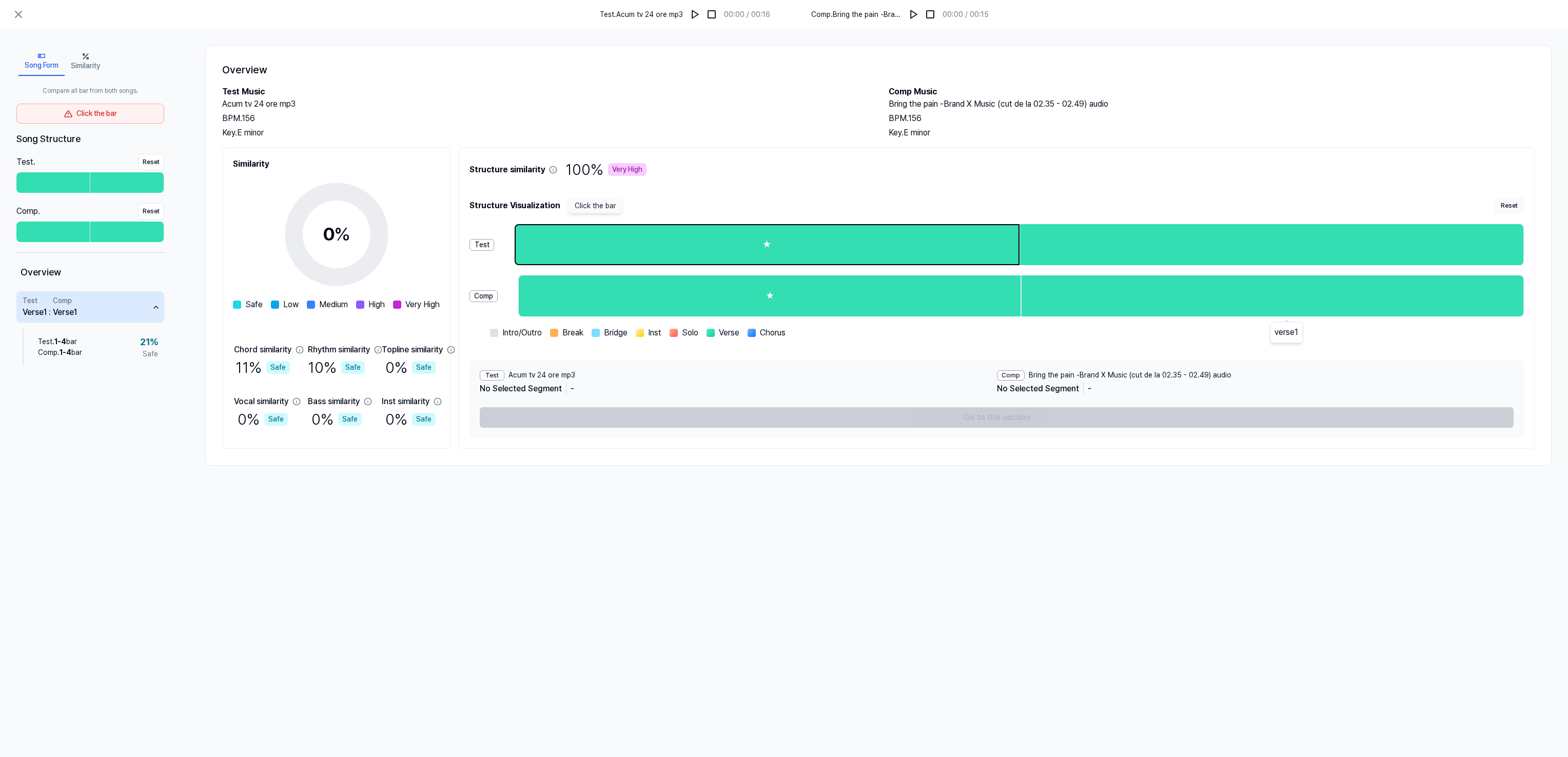
click at [876, 238] on div "★" at bounding box center [766, 245] width 503 height 39
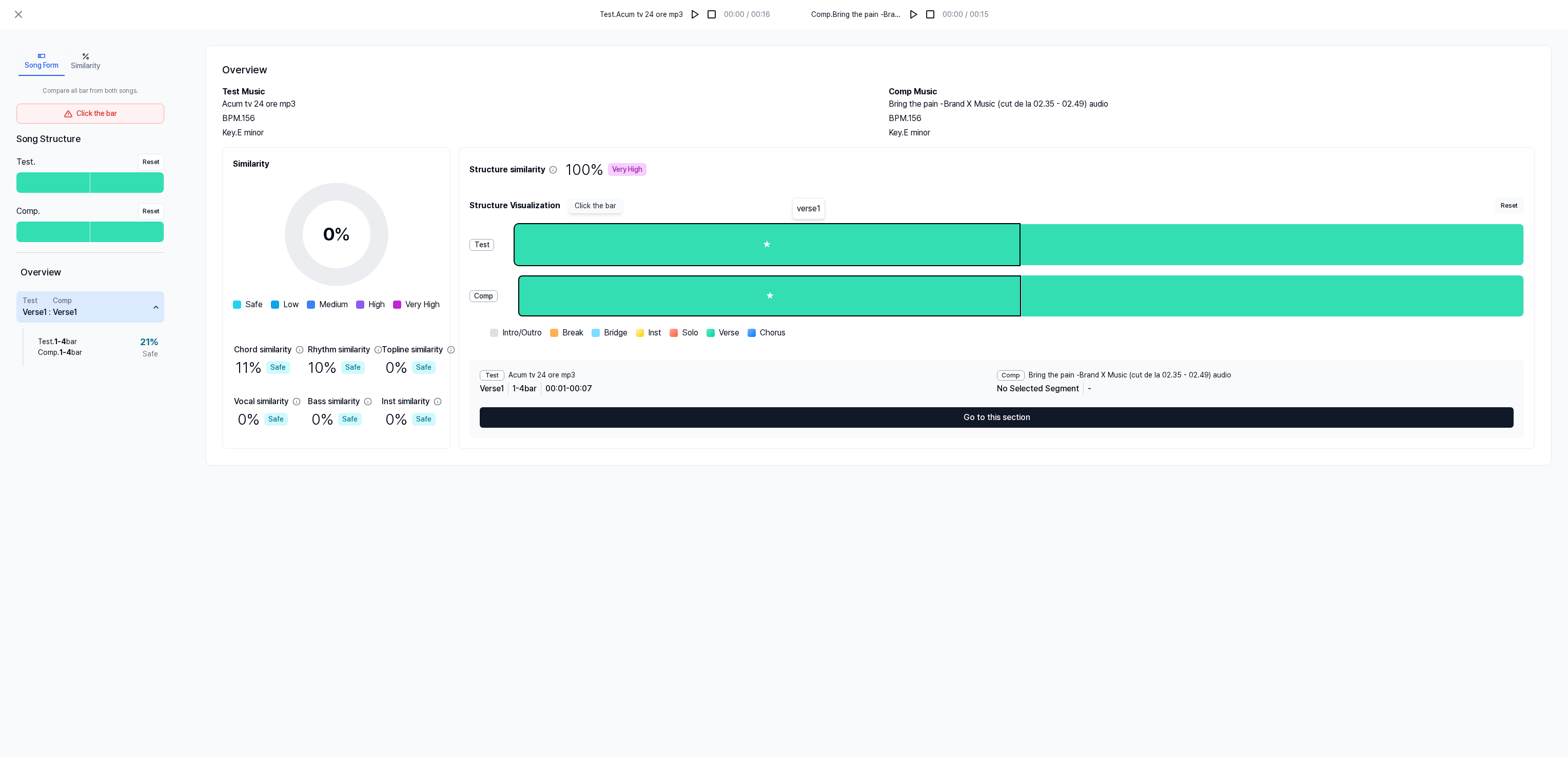
click at [866, 284] on div "★" at bounding box center [769, 296] width 501 height 39
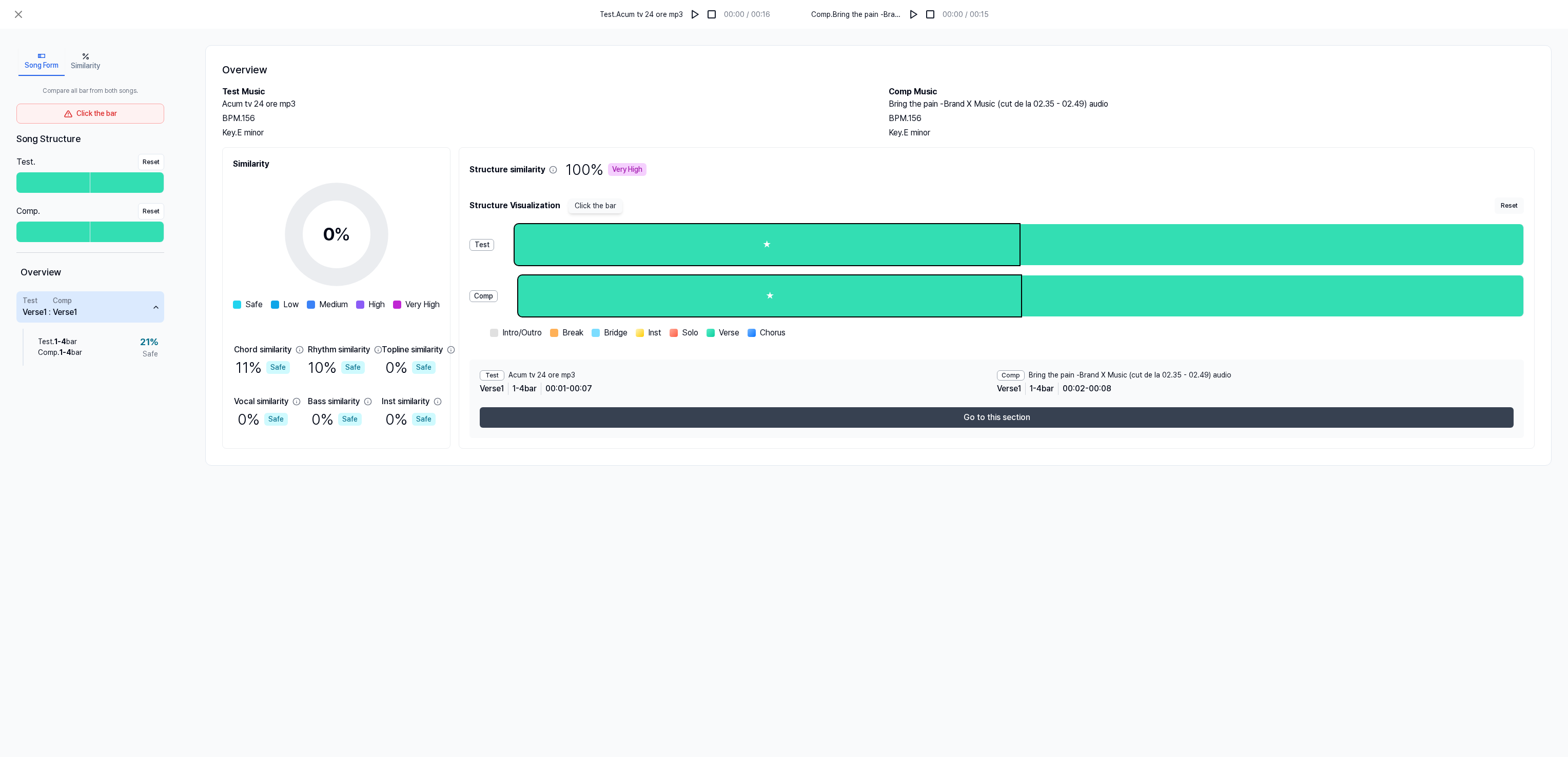
click at [1010, 418] on button "Go to this section" at bounding box center [996, 417] width 1034 height 20
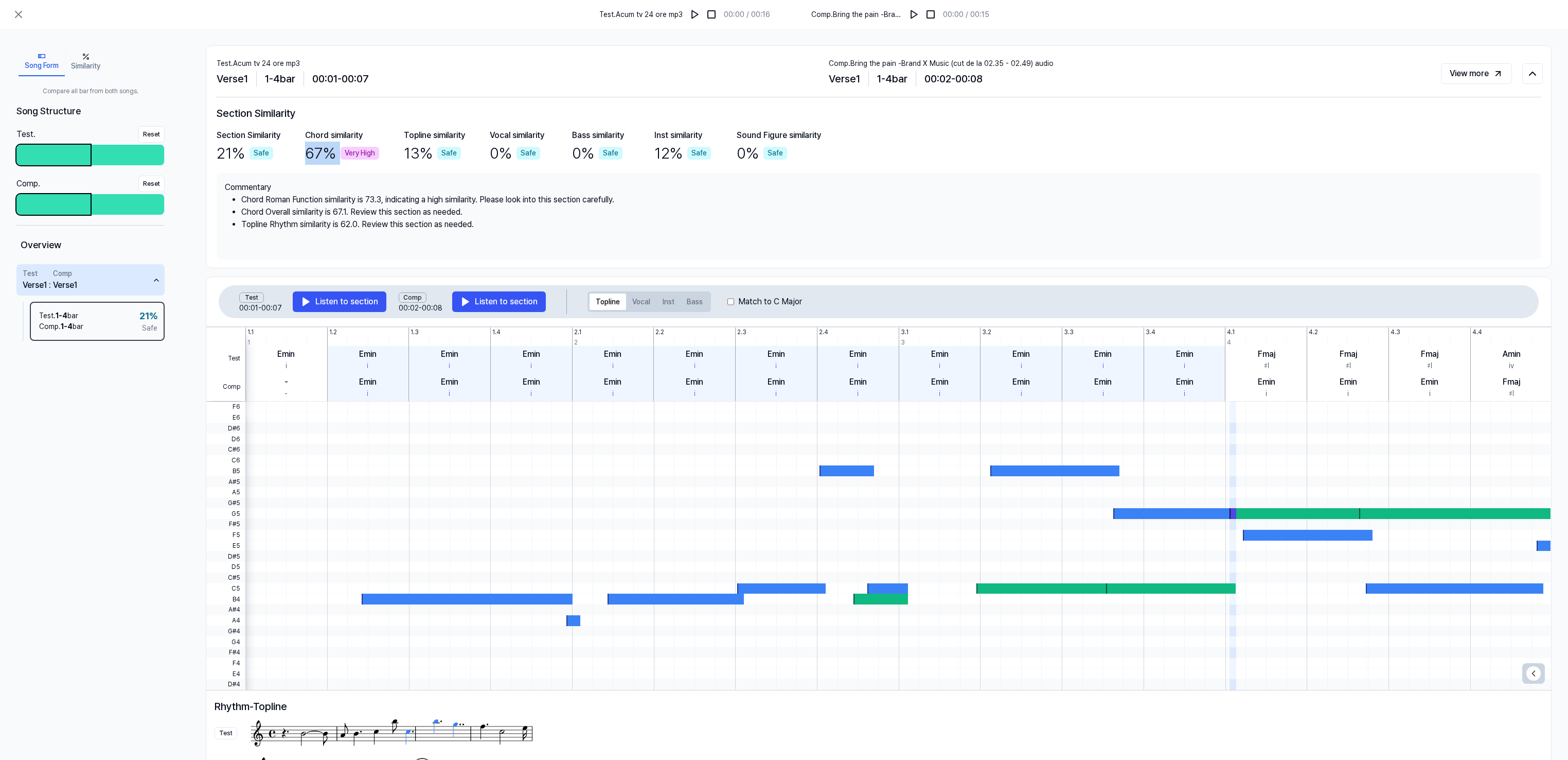
drag, startPoint x: 308, startPoint y: 155, endPoint x: 342, endPoint y: 159, distance: 34.2
click at [342, 159] on div "67 % Very High" at bounding box center [342, 153] width 74 height 23
drag, startPoint x: 342, startPoint y: 159, endPoint x: 536, endPoint y: 82, distance: 208.7
click at [536, 82] on div "Verse 1 1 - 4 bar 00:01 - 00:07" at bounding box center [523, 79] width 612 height 20
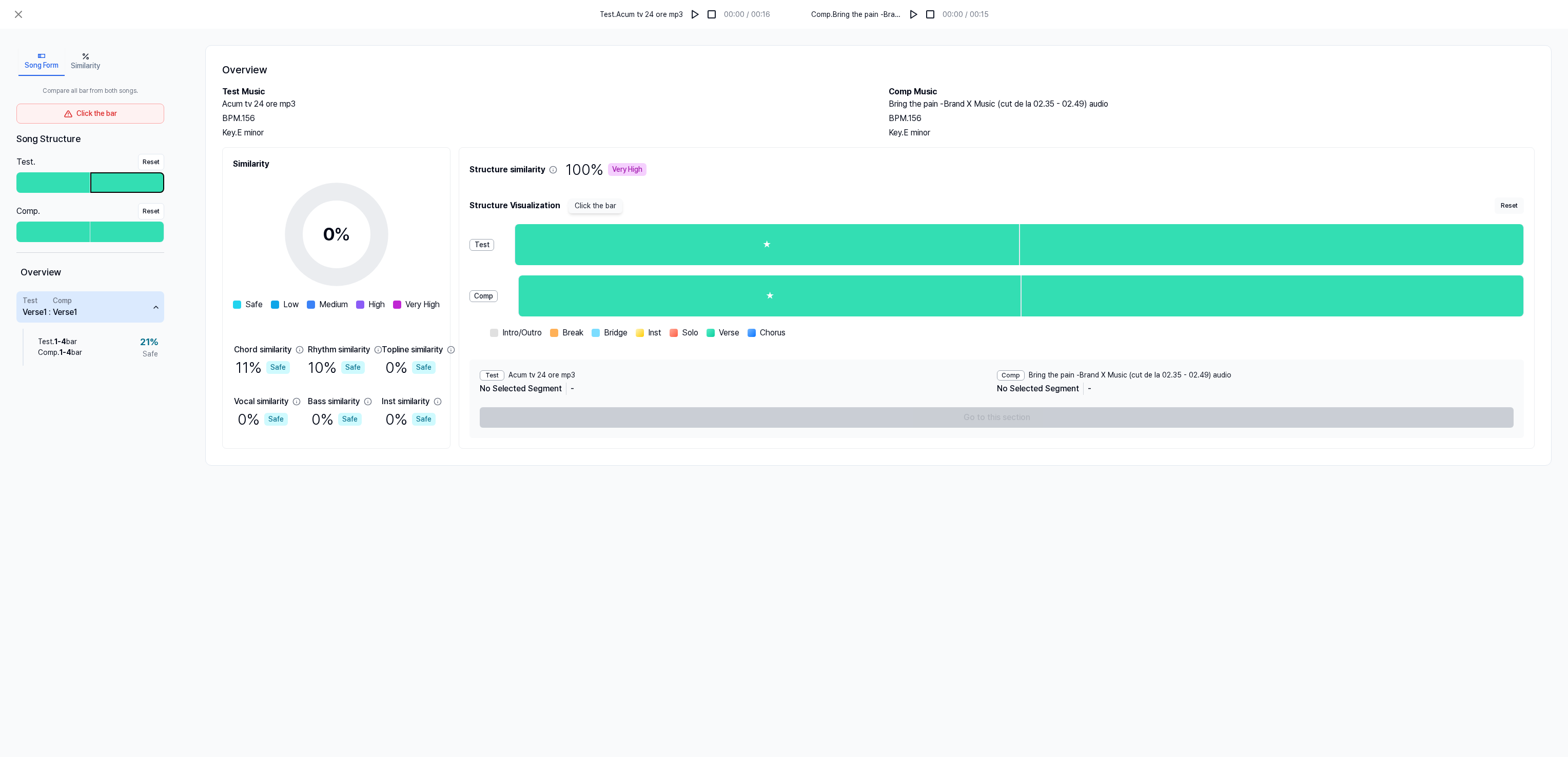
click at [119, 184] on div at bounding box center [127, 182] width 72 height 18
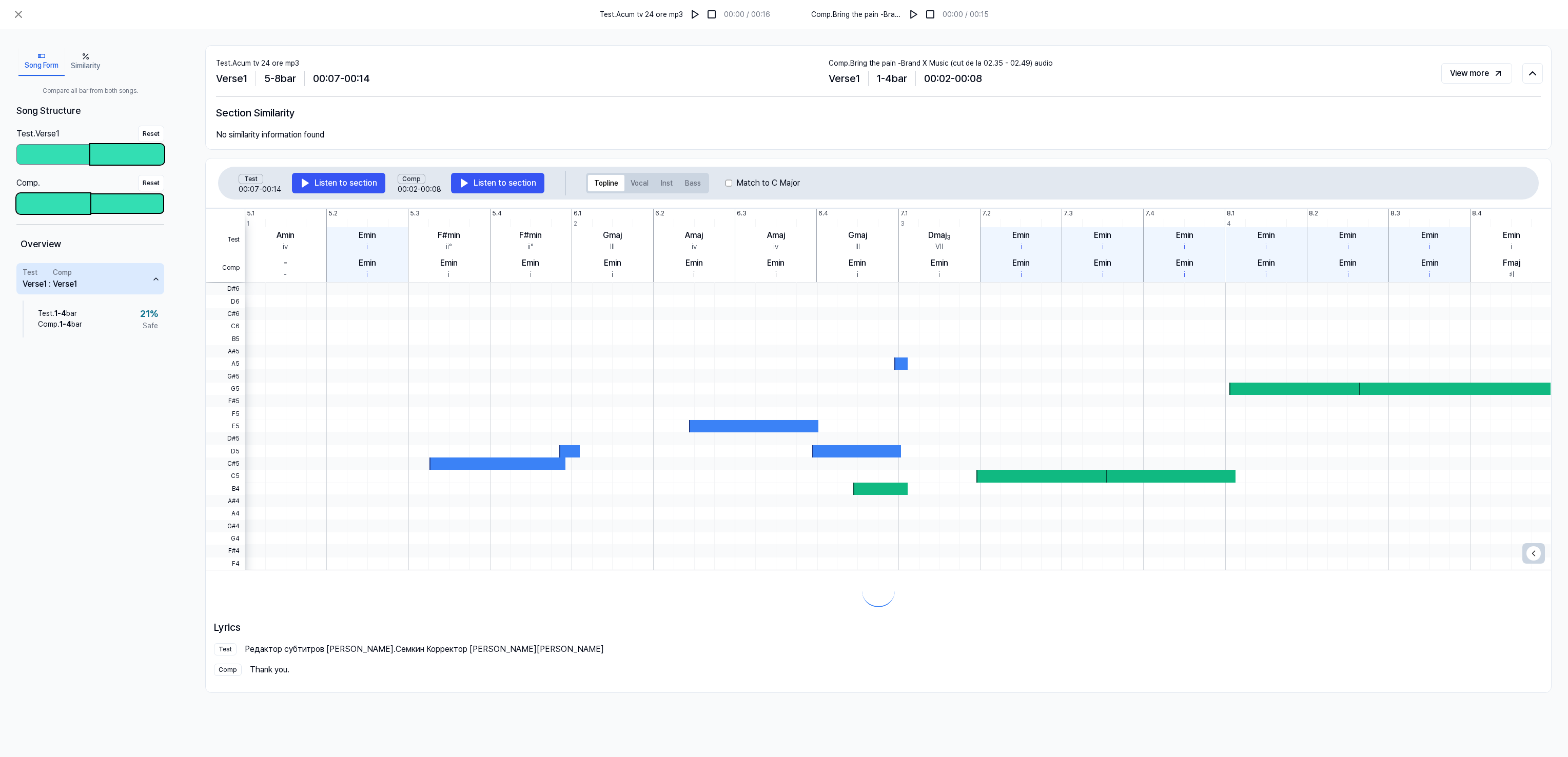
click at [119, 203] on div at bounding box center [127, 203] width 72 height 18
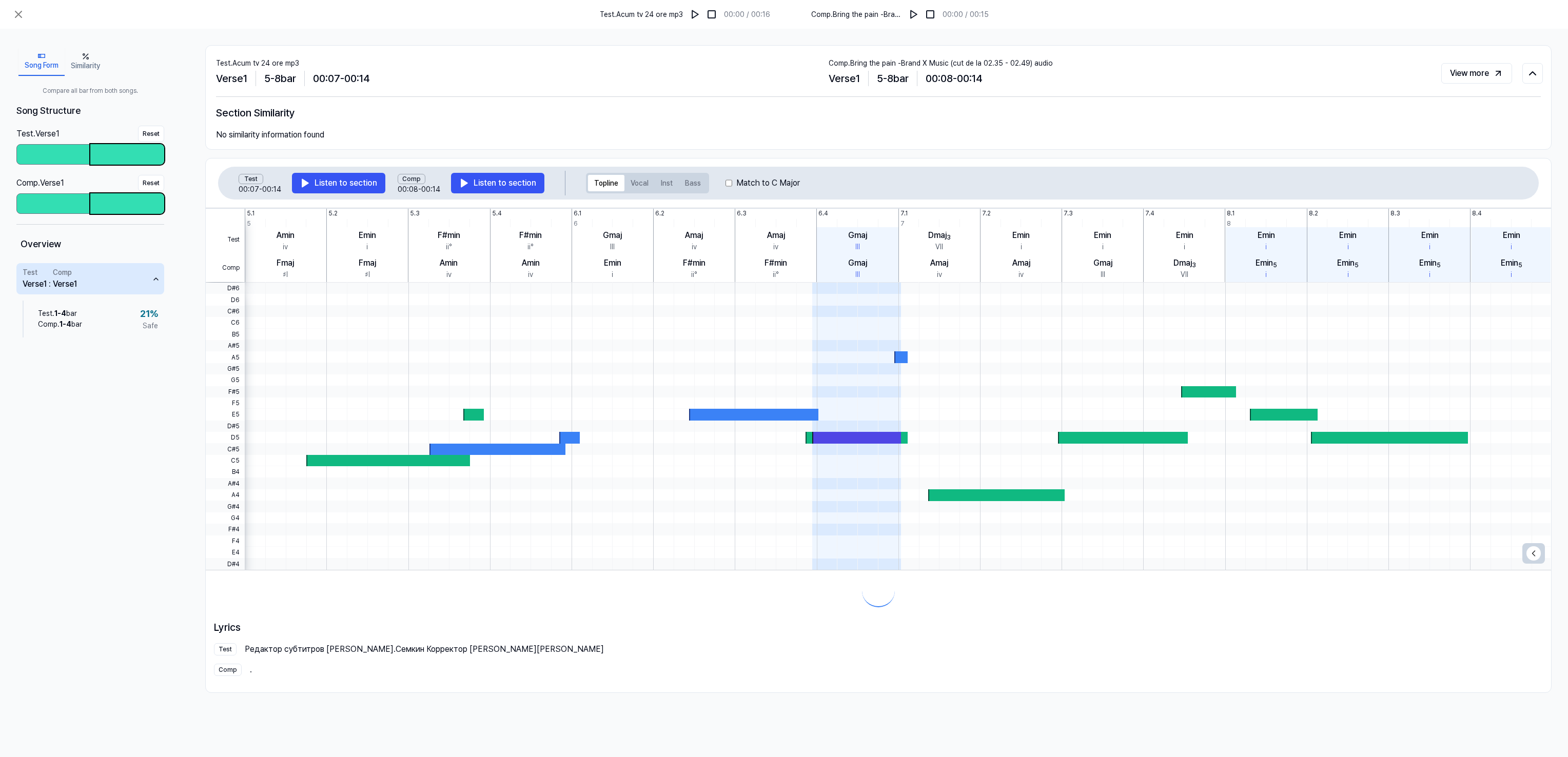
click at [132, 154] on div at bounding box center [127, 154] width 74 height 20
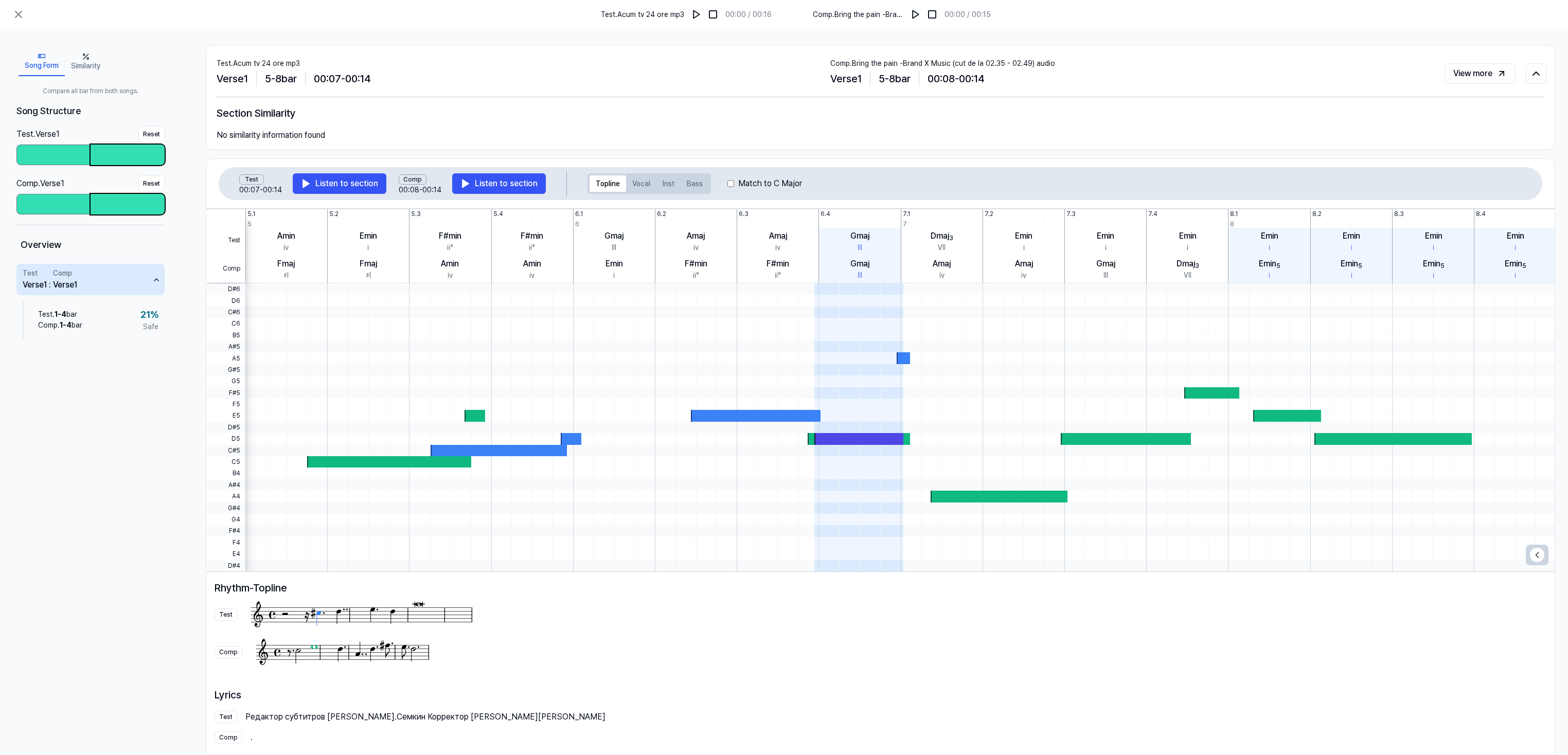
click at [95, 64] on button "Similarity" at bounding box center [86, 61] width 42 height 29
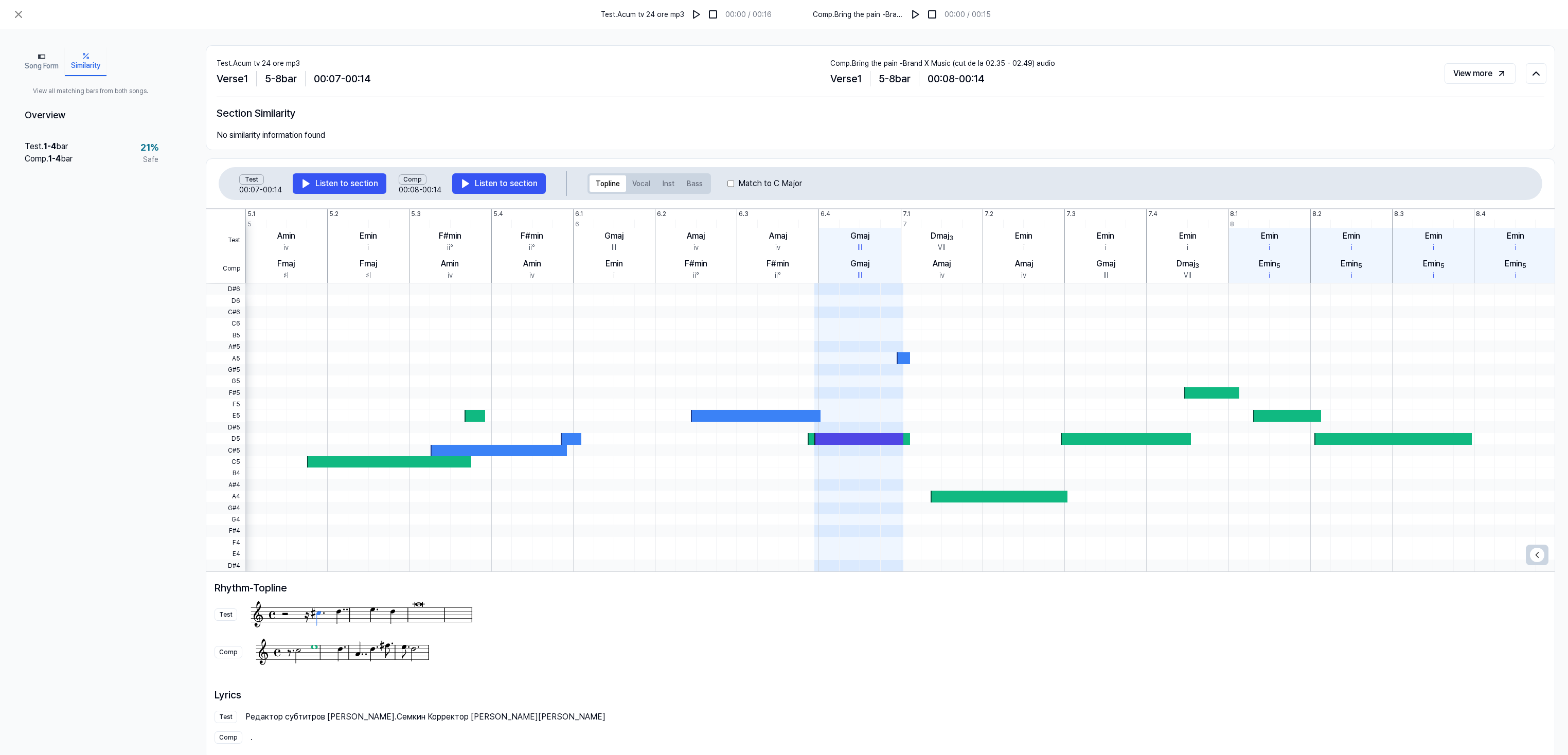
click at [48, 52] on button "Song Form" at bounding box center [41, 61] width 46 height 29
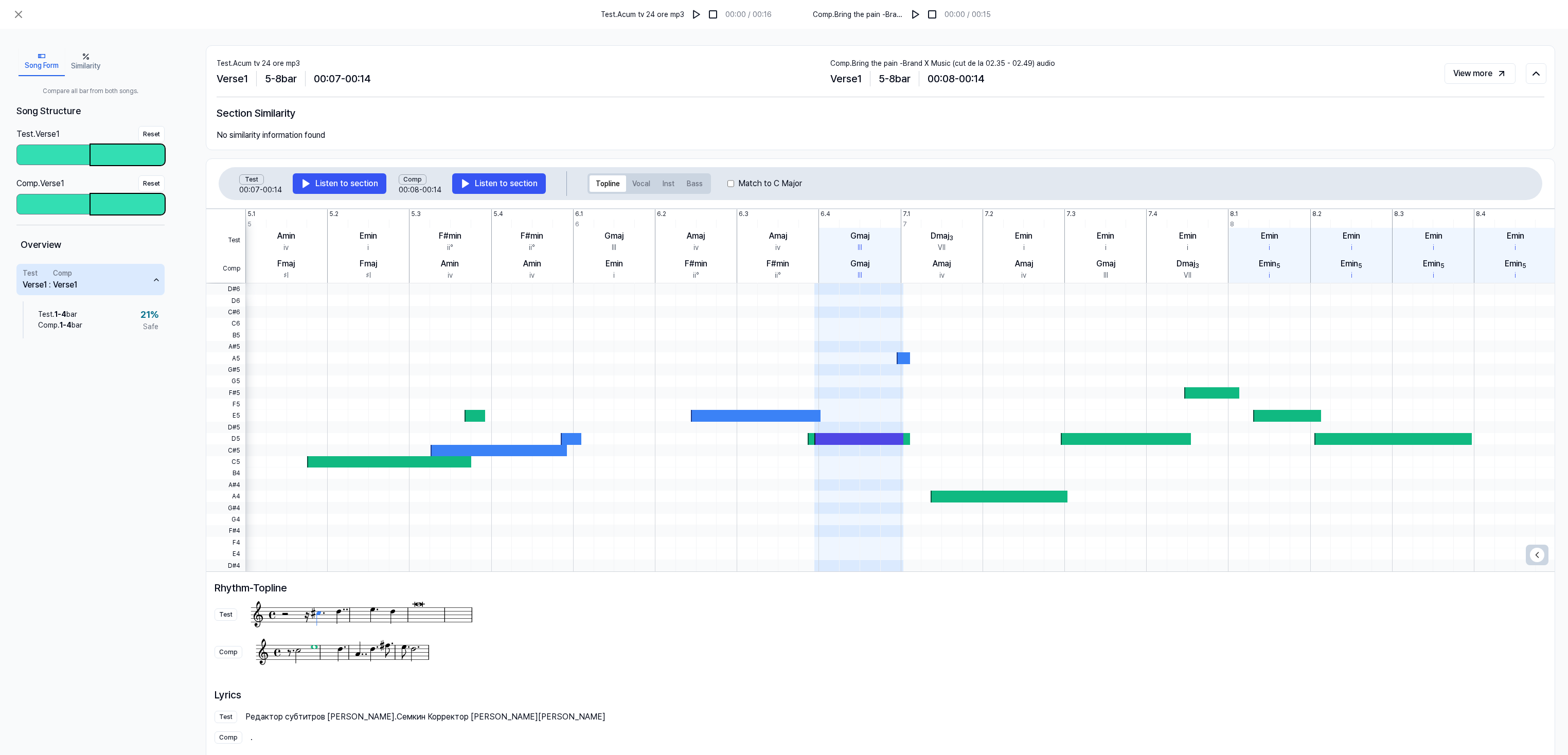
scroll to position [25, 0]
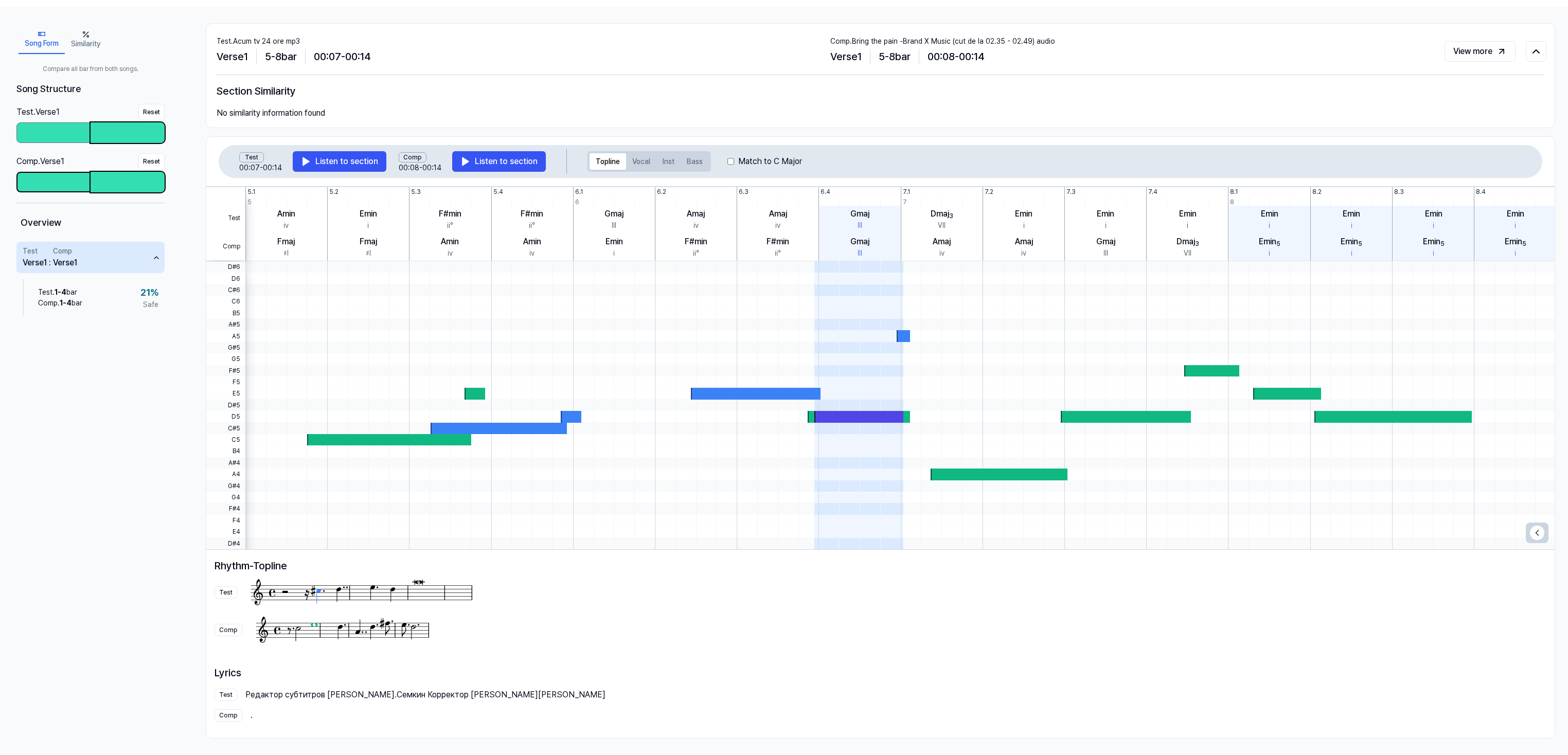
click at [56, 176] on div at bounding box center [54, 182] width 72 height 18
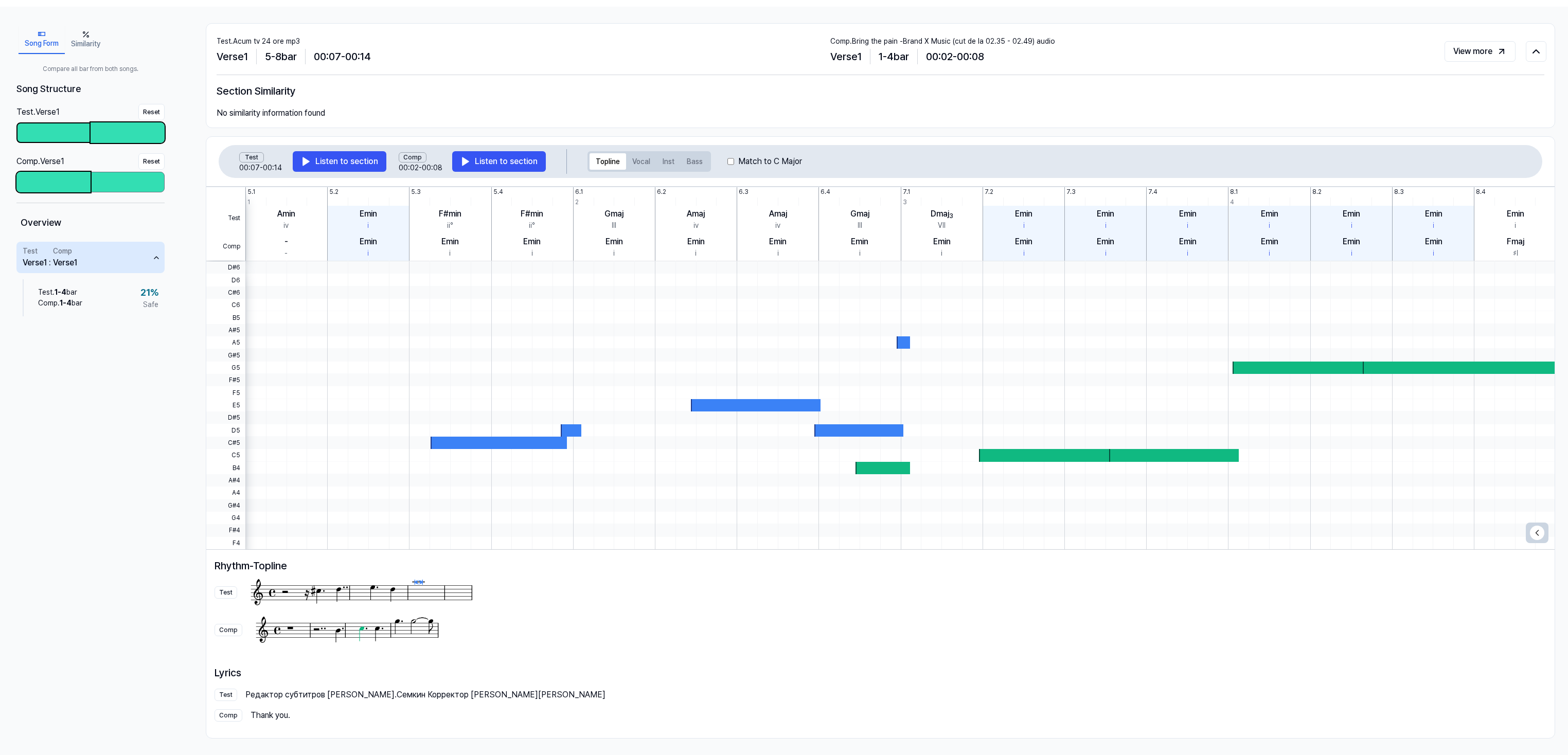
click at [48, 135] on div at bounding box center [54, 132] width 72 height 18
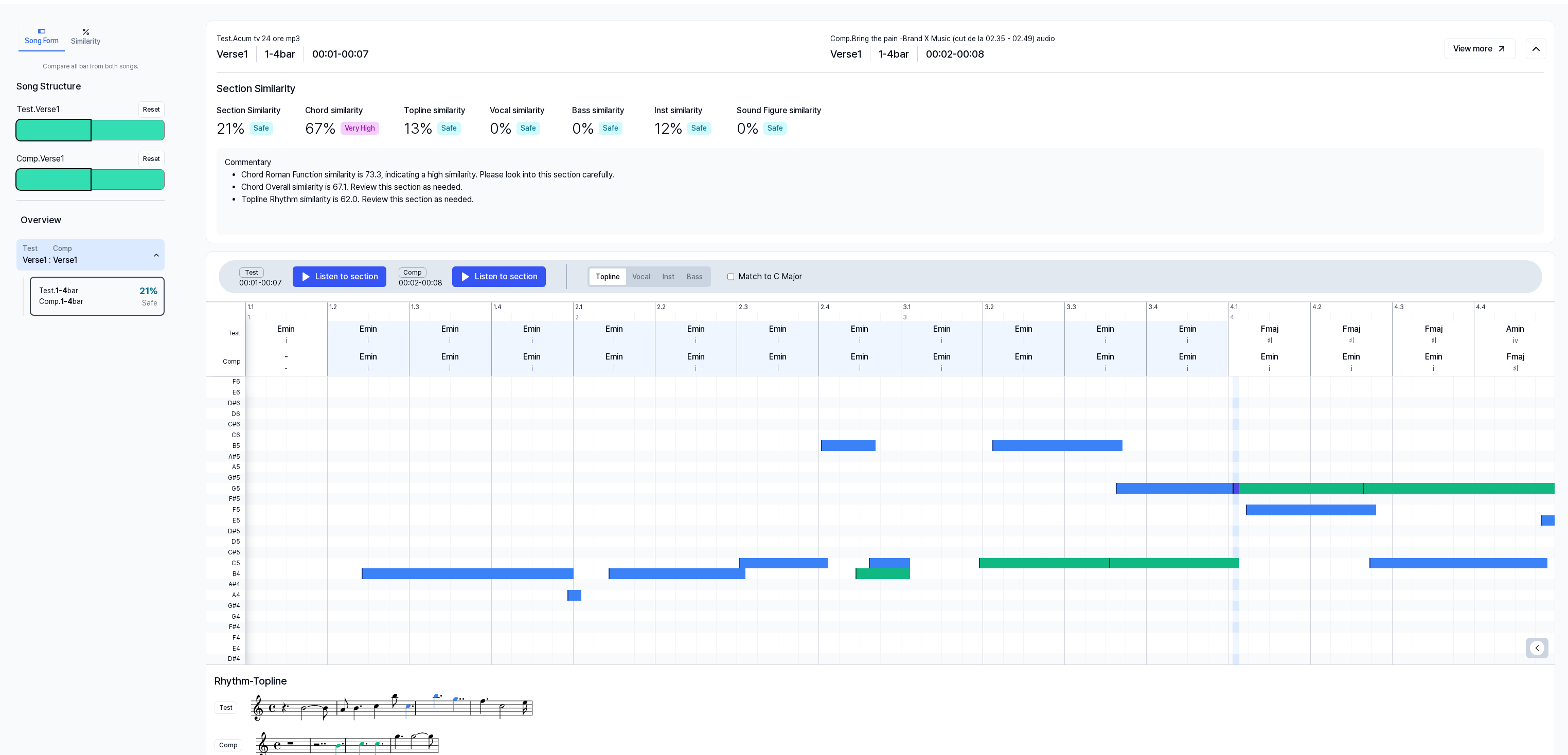
click at [42, 42] on button "Song Form" at bounding box center [41, 37] width 46 height 29
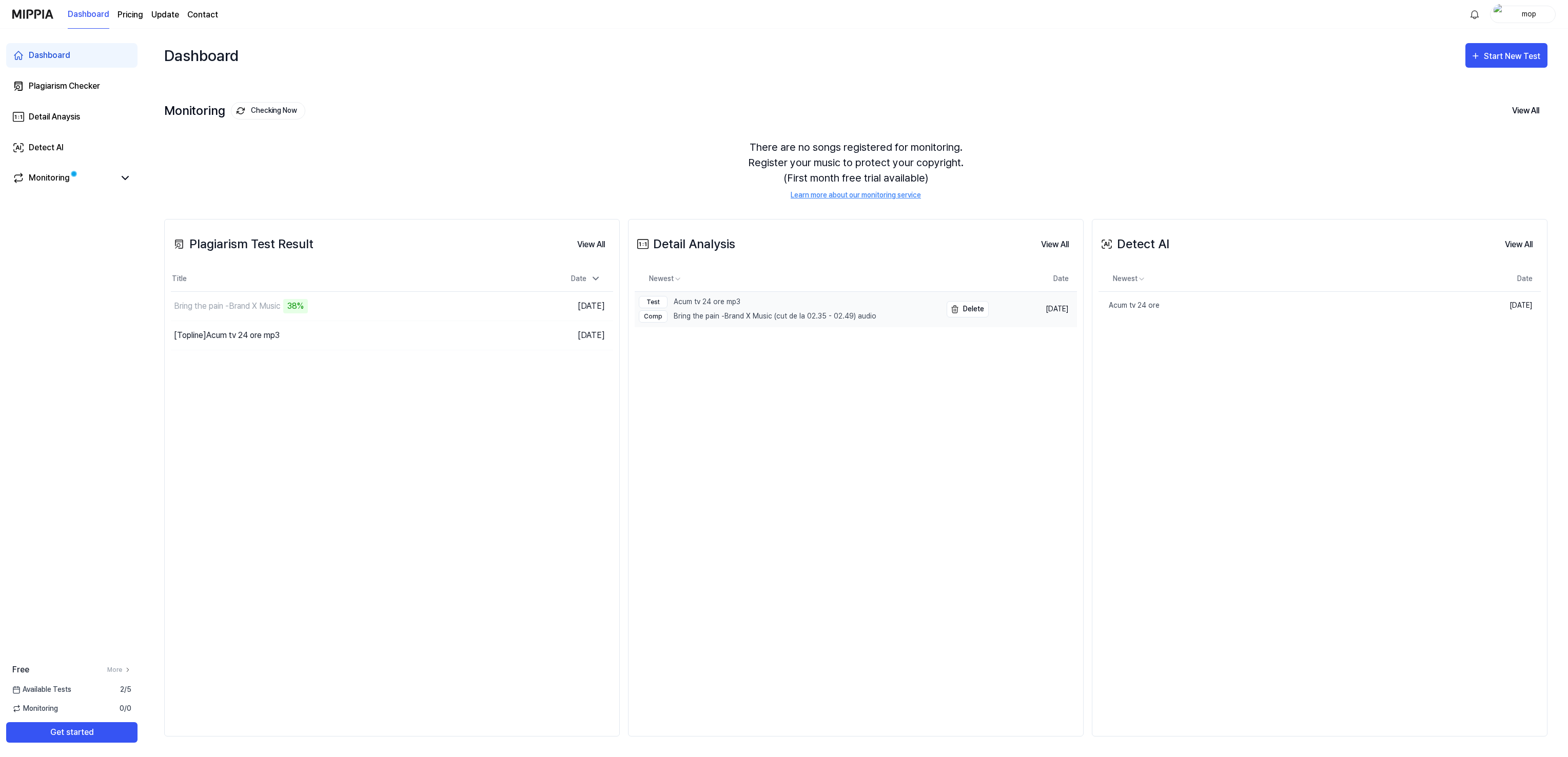
click at [861, 327] on div "Test Acum tv 24 ore mp3 Comp Bring the pain -Brand X Music (cut de la 02.35 - 0…" at bounding box center [757, 309] width 238 height 35
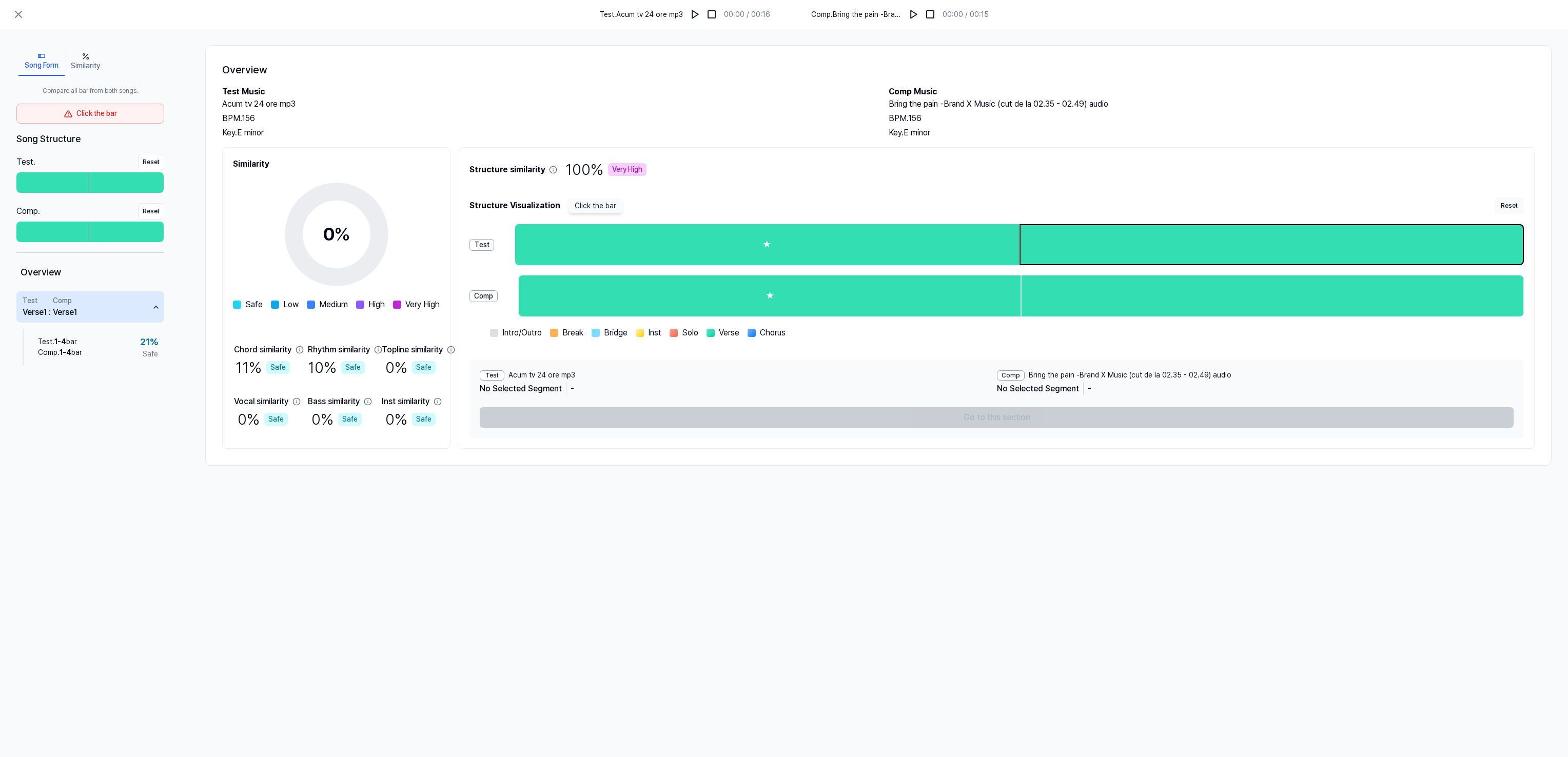
click at [1149, 246] on div at bounding box center [1271, 245] width 503 height 39
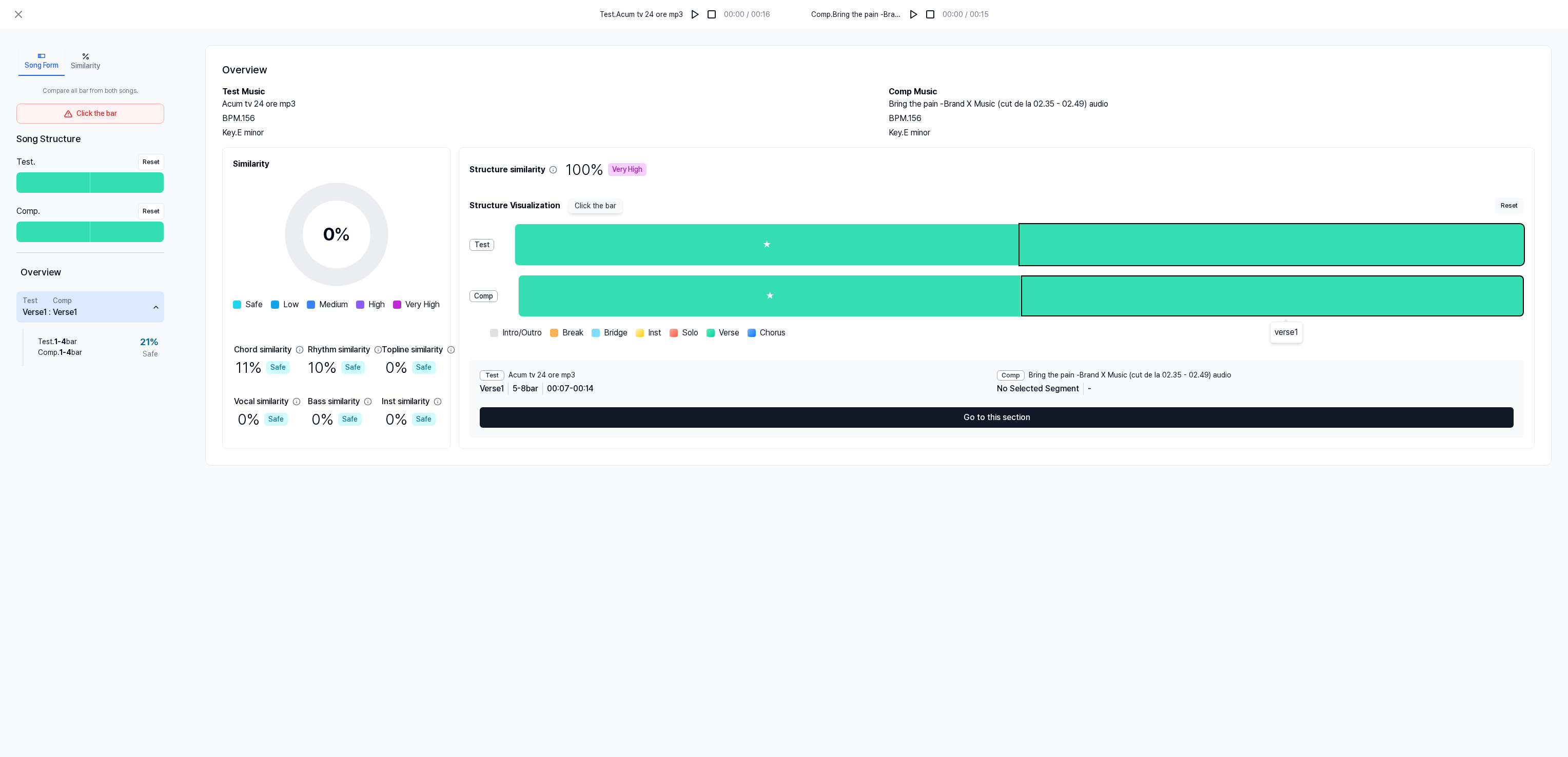
click at [1158, 299] on div at bounding box center [1272, 296] width 501 height 39
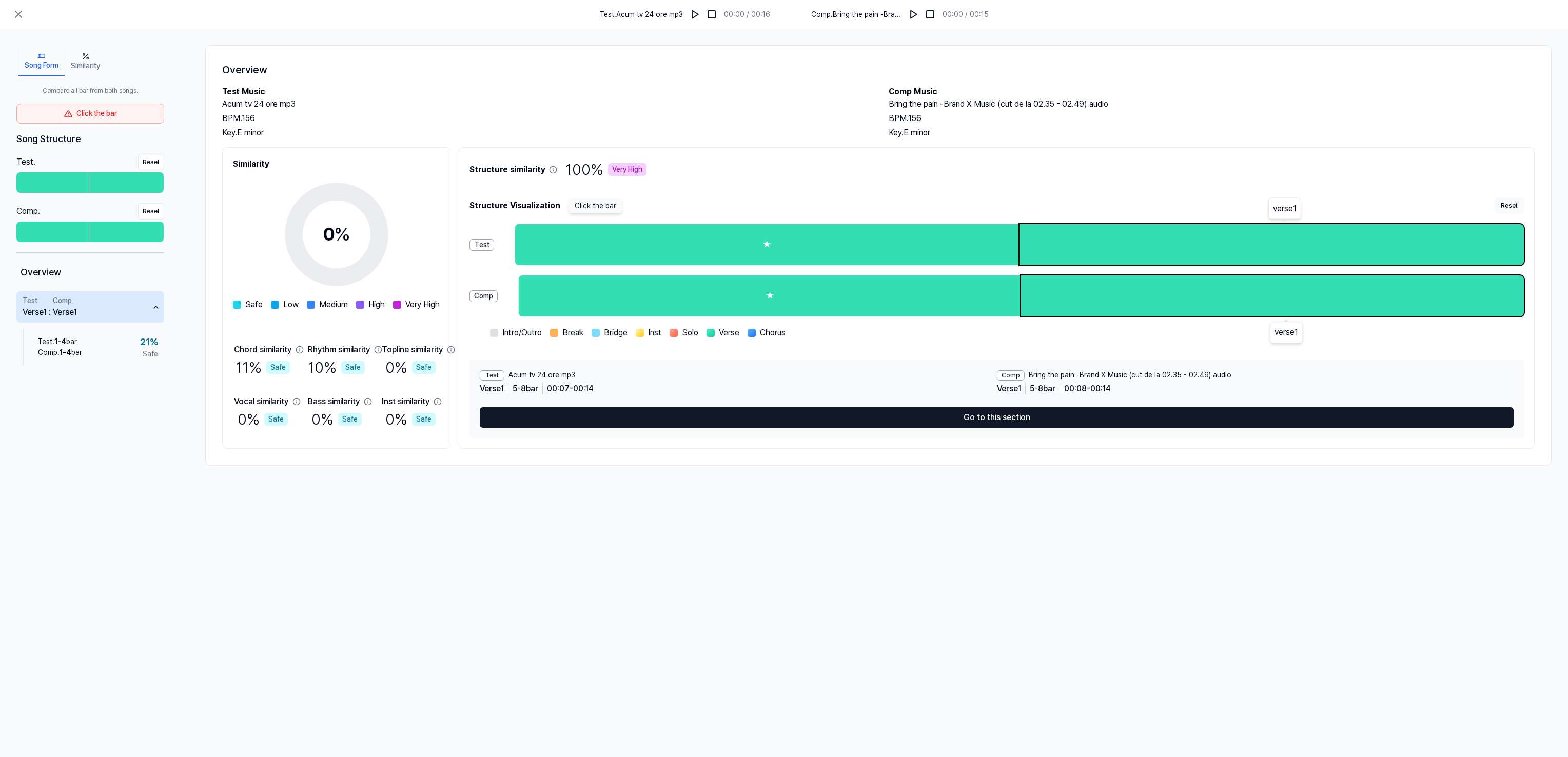
click at [1161, 234] on div at bounding box center [1271, 245] width 505 height 41
click at [1155, 289] on div at bounding box center [1272, 296] width 503 height 41
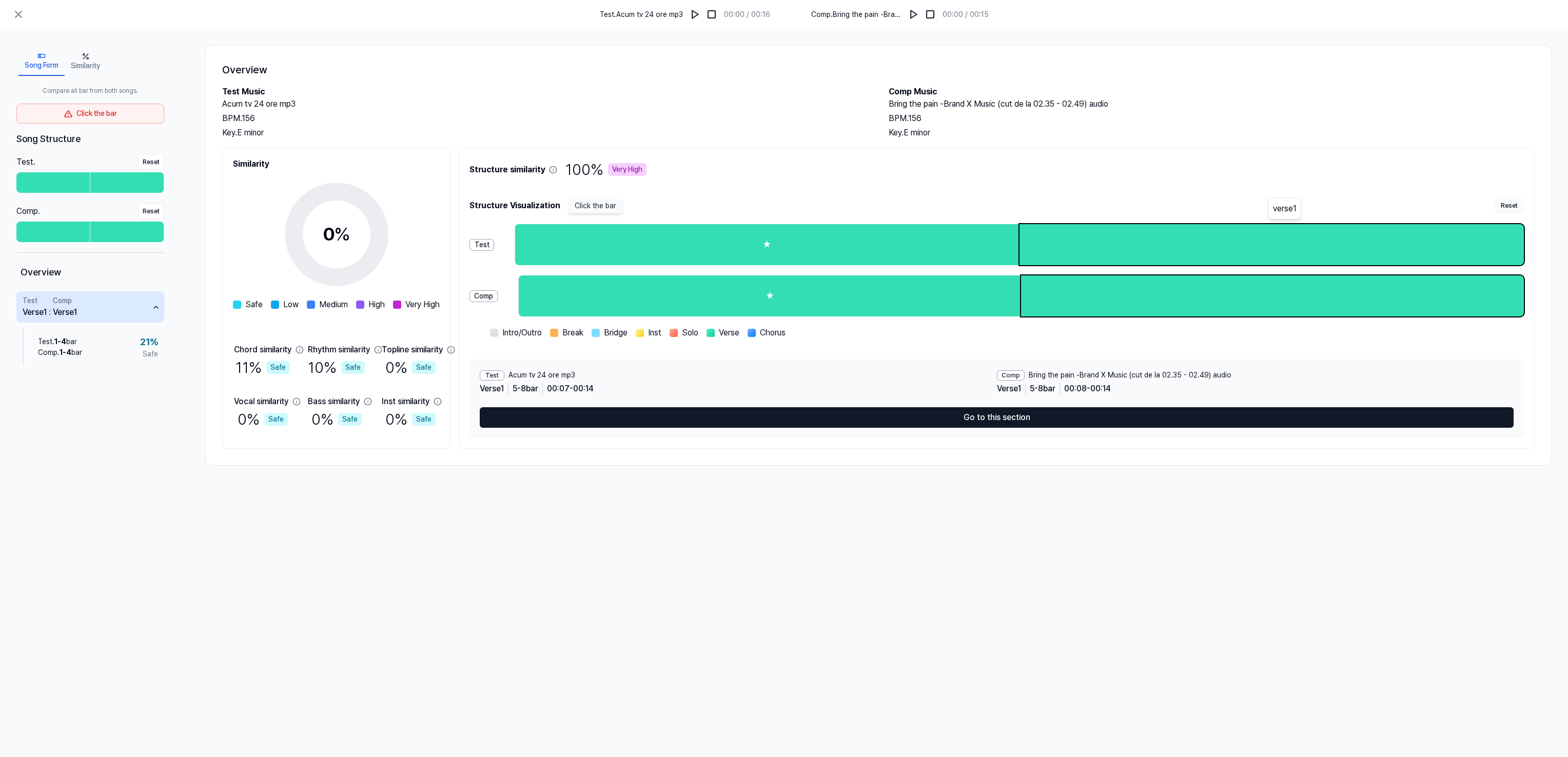
click at [1152, 241] on div at bounding box center [1271, 245] width 505 height 41
click at [1155, 295] on div at bounding box center [1272, 296] width 503 height 41
click at [1143, 245] on div at bounding box center [1271, 245] width 505 height 41
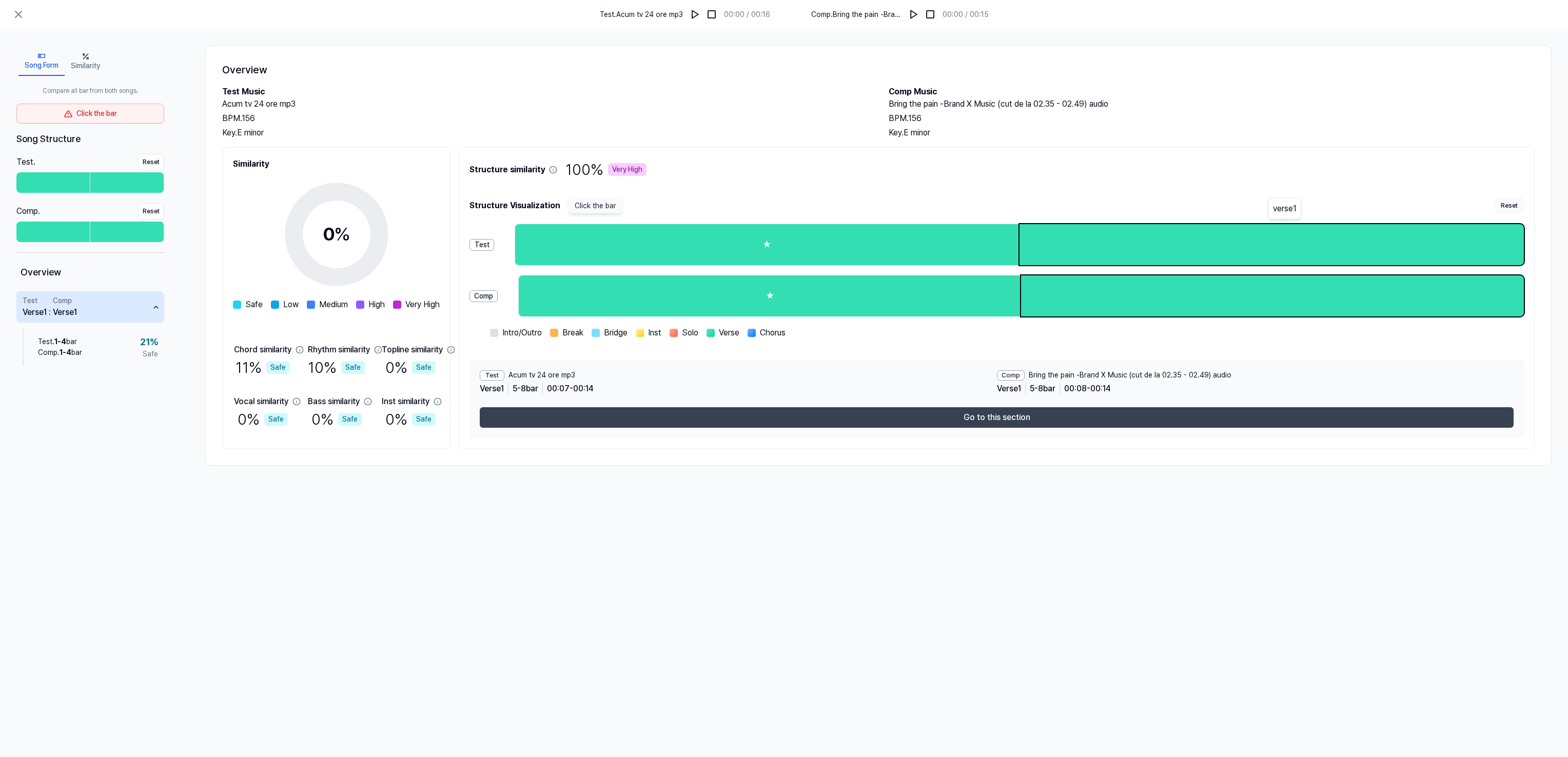
click at [1038, 418] on button "Go to this section" at bounding box center [996, 417] width 1034 height 20
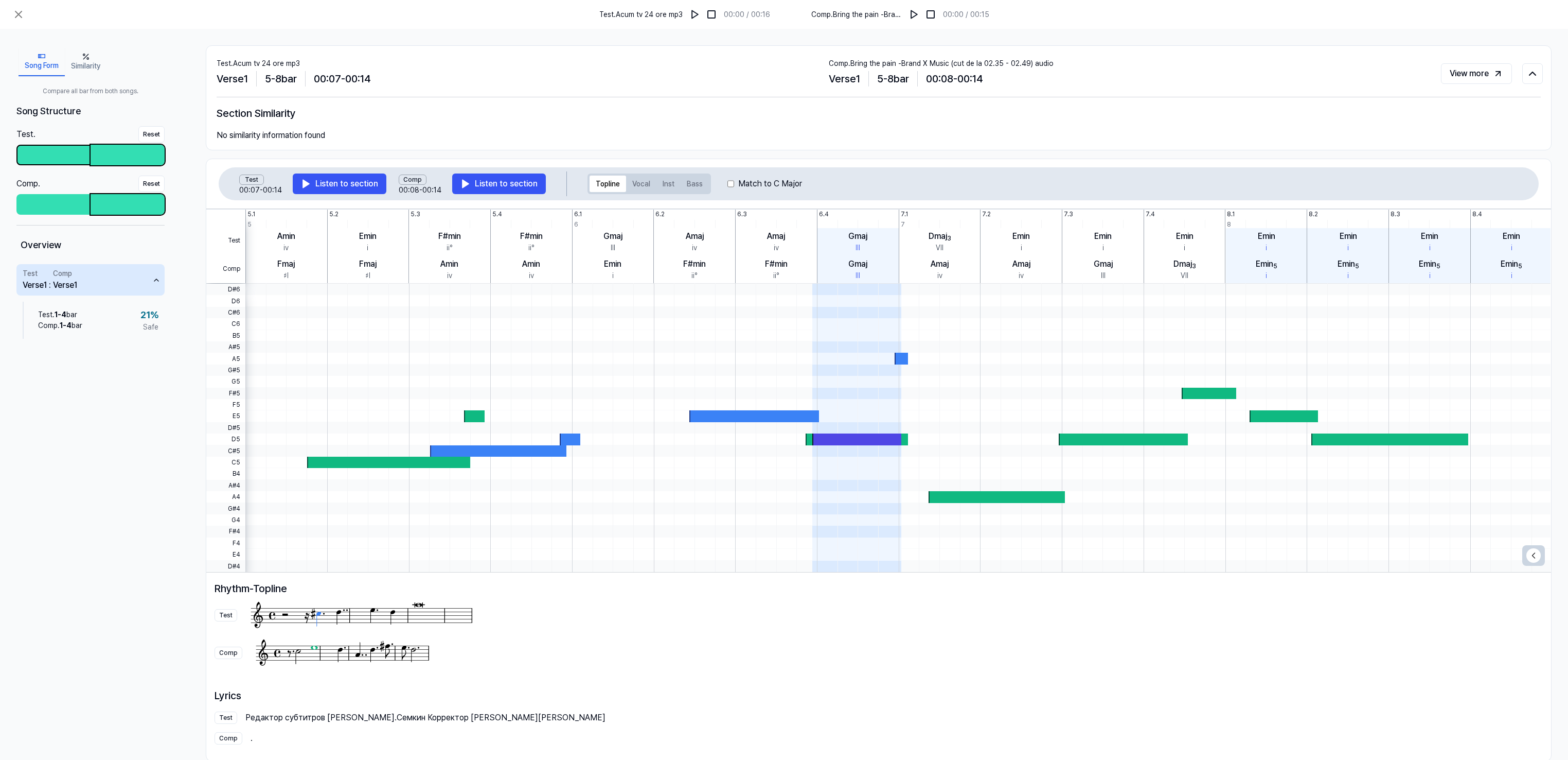
click at [51, 152] on div at bounding box center [54, 155] width 72 height 18
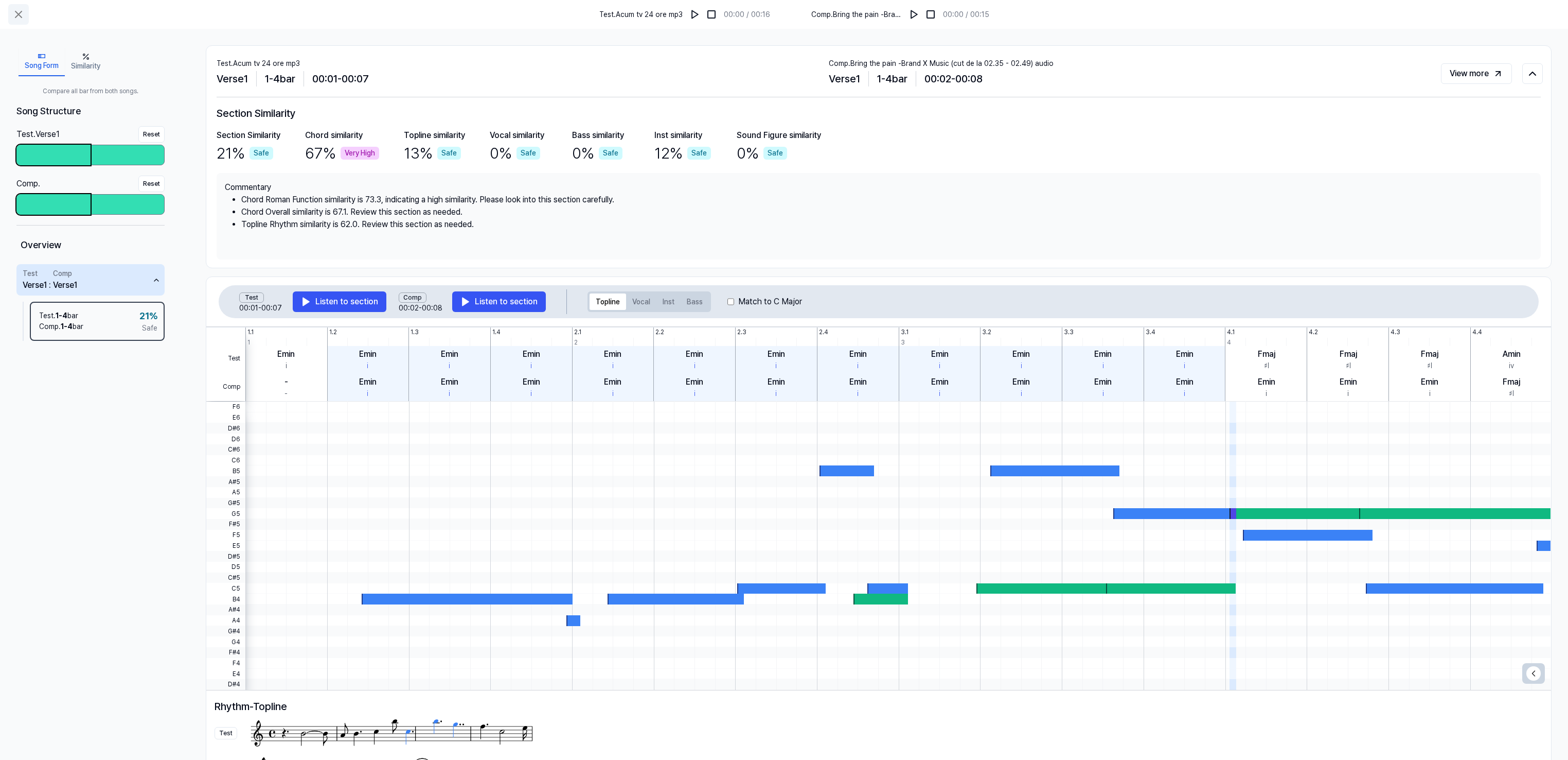
click at [17, 12] on icon at bounding box center [18, 15] width 6 height 6
